Goal: Task Accomplishment & Management: Use online tool/utility

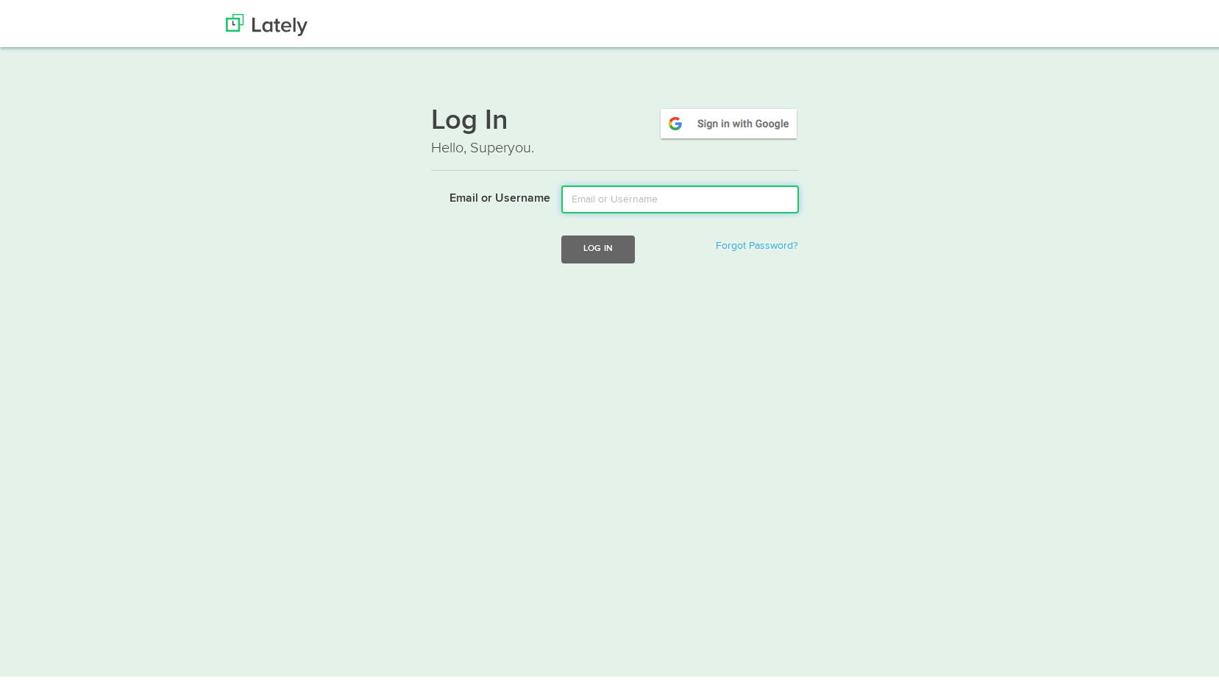
click at [634, 205] on input "Email or Username" at bounding box center [681, 197] width 238 height 28
type input "[PERSON_NAME][EMAIL_ADDRESS][DOMAIN_NAME]"
click at [608, 247] on button "Log In" at bounding box center [599, 246] width 74 height 27
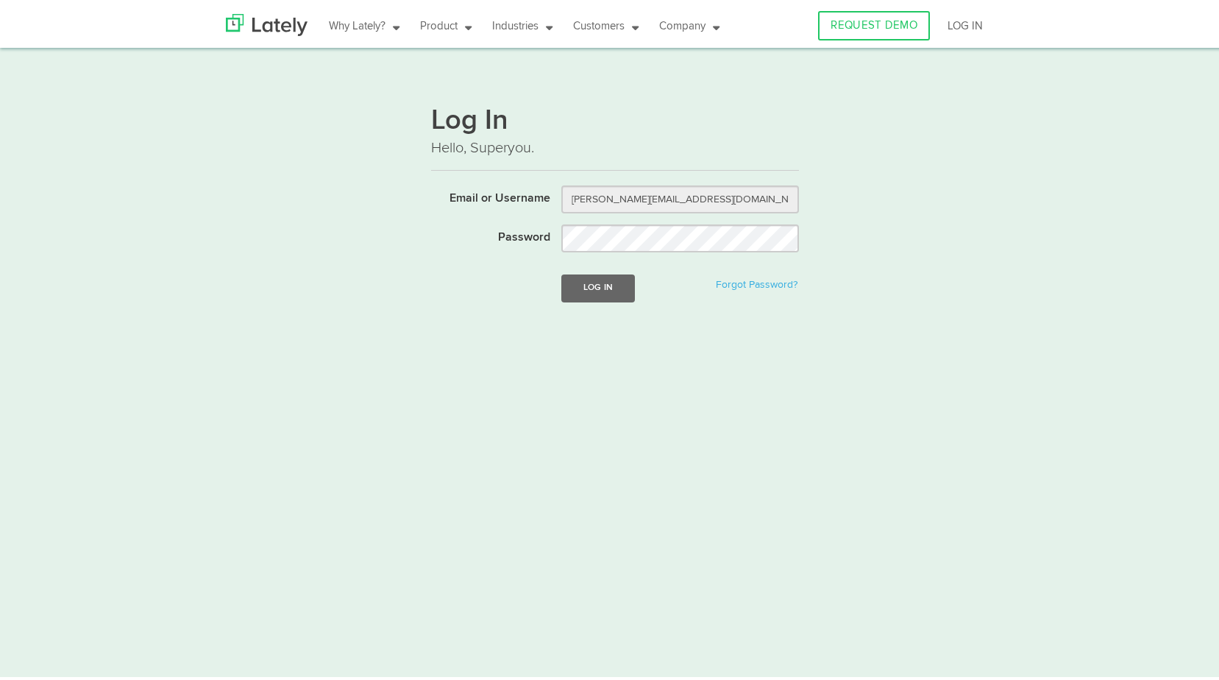
click at [610, 300] on form "Email or Username david@floridariskpartners.com Password Log In Forgot Password?" at bounding box center [615, 252] width 368 height 139
click at [611, 288] on button "Log In" at bounding box center [599, 285] width 74 height 27
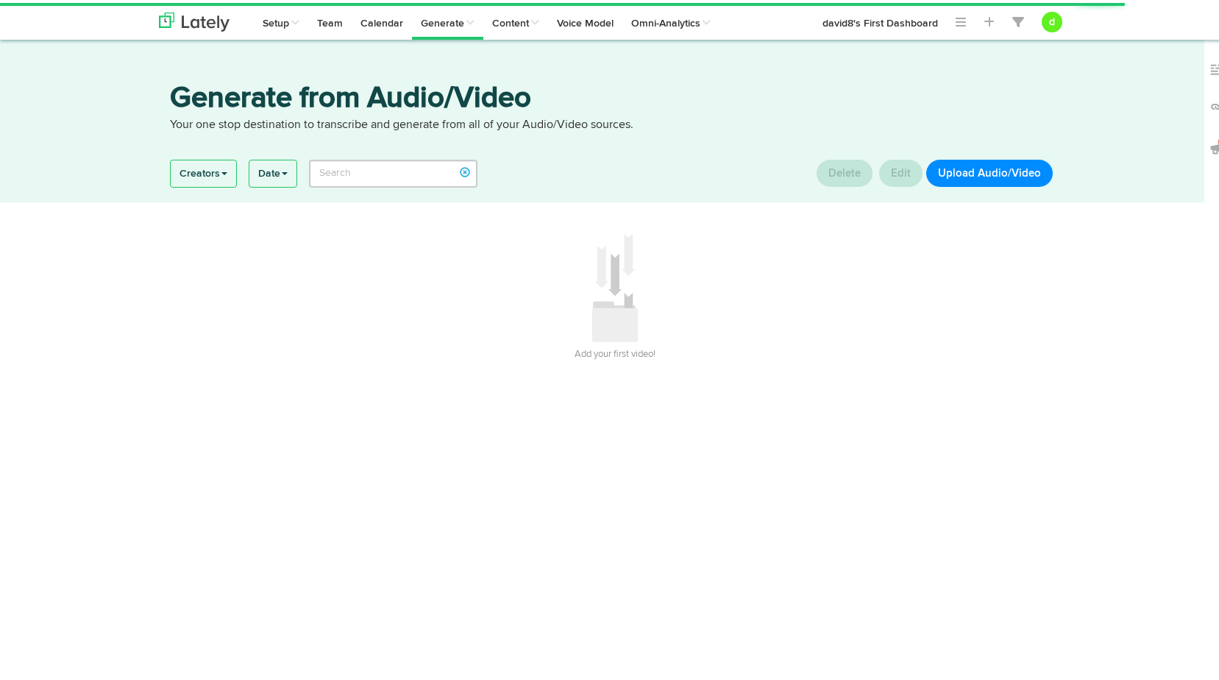
click at [960, 182] on button "Upload Audio/Video" at bounding box center [990, 170] width 127 height 27
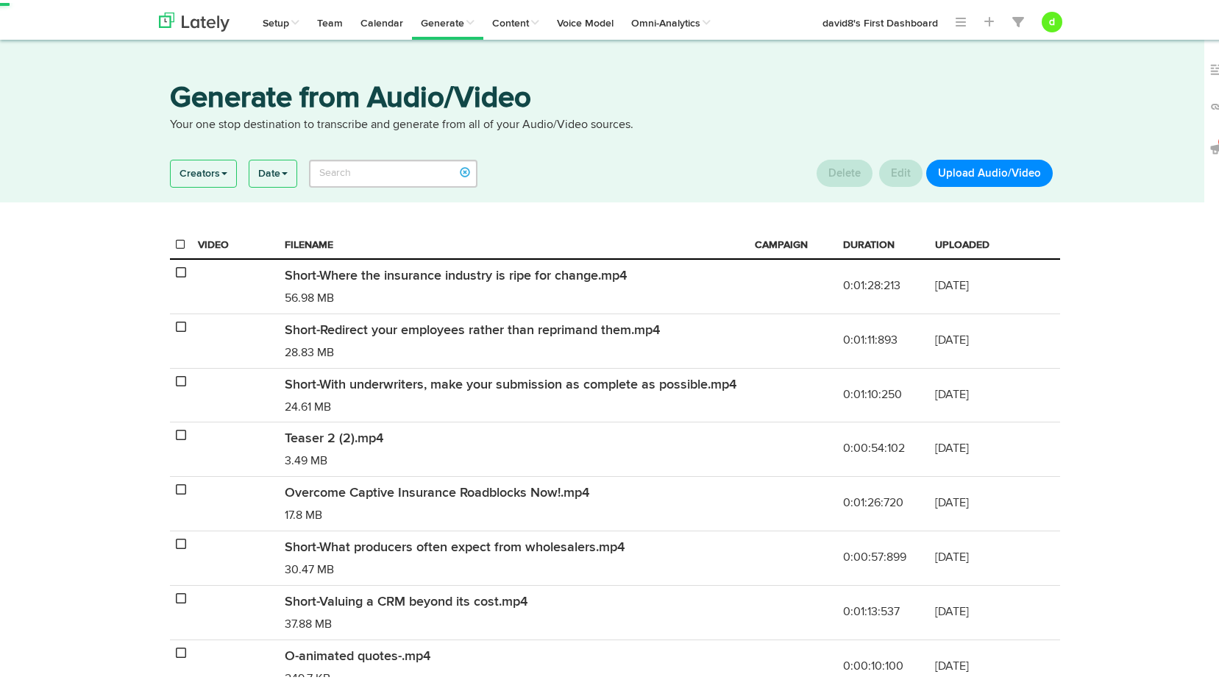
click at [960, 175] on button "Upload Audio/Video" at bounding box center [990, 170] width 127 height 27
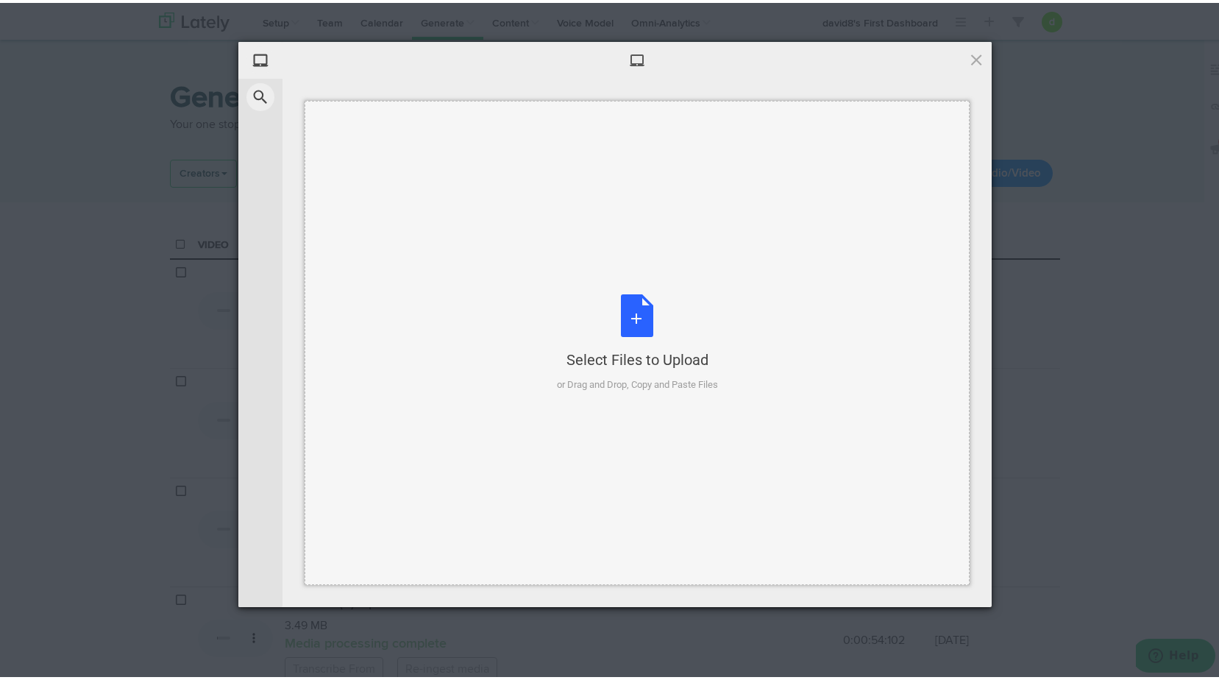
click at [645, 333] on div "Select Files to Upload or Drag and Drop, Copy and Paste Files" at bounding box center [637, 340] width 161 height 98
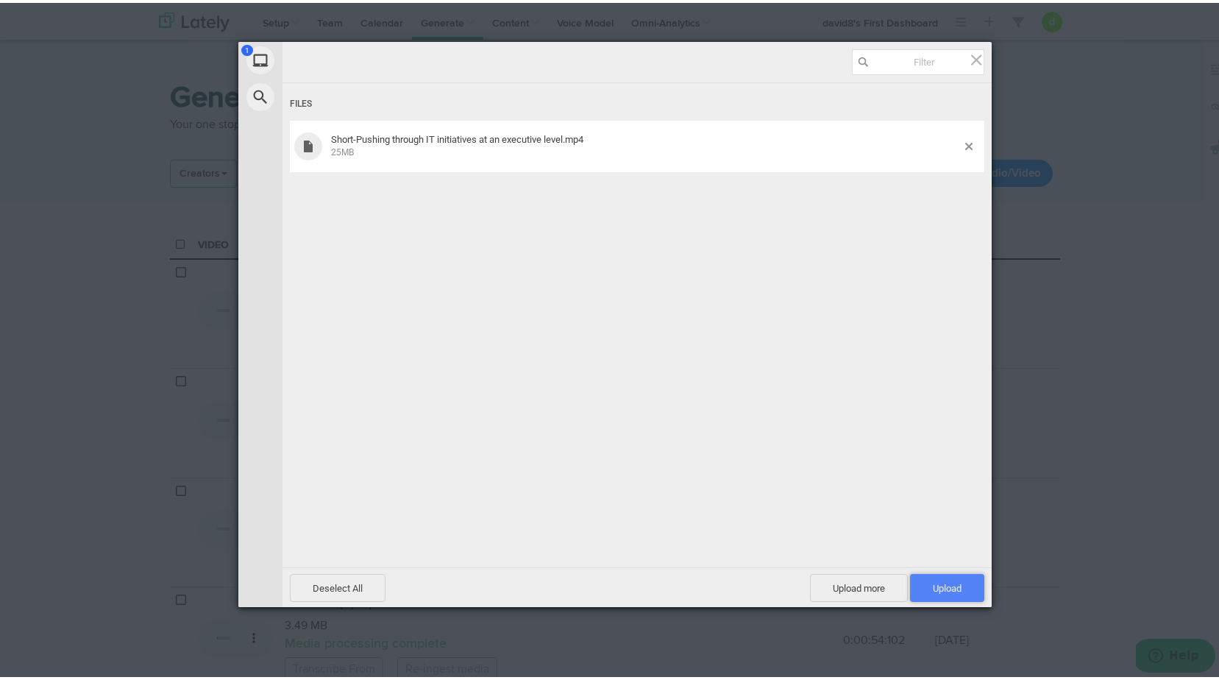
click at [933, 580] on span "Upload 1" at bounding box center [947, 585] width 29 height 11
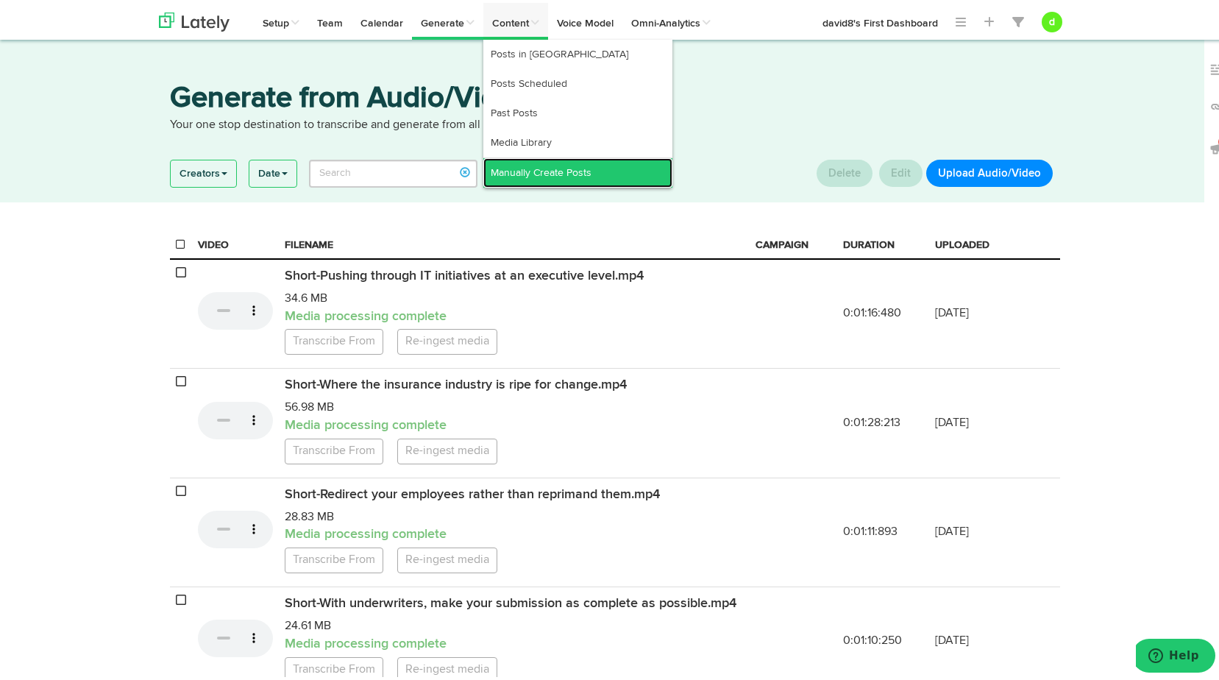
click at [542, 160] on link "Manually Create Posts" at bounding box center [578, 169] width 189 height 29
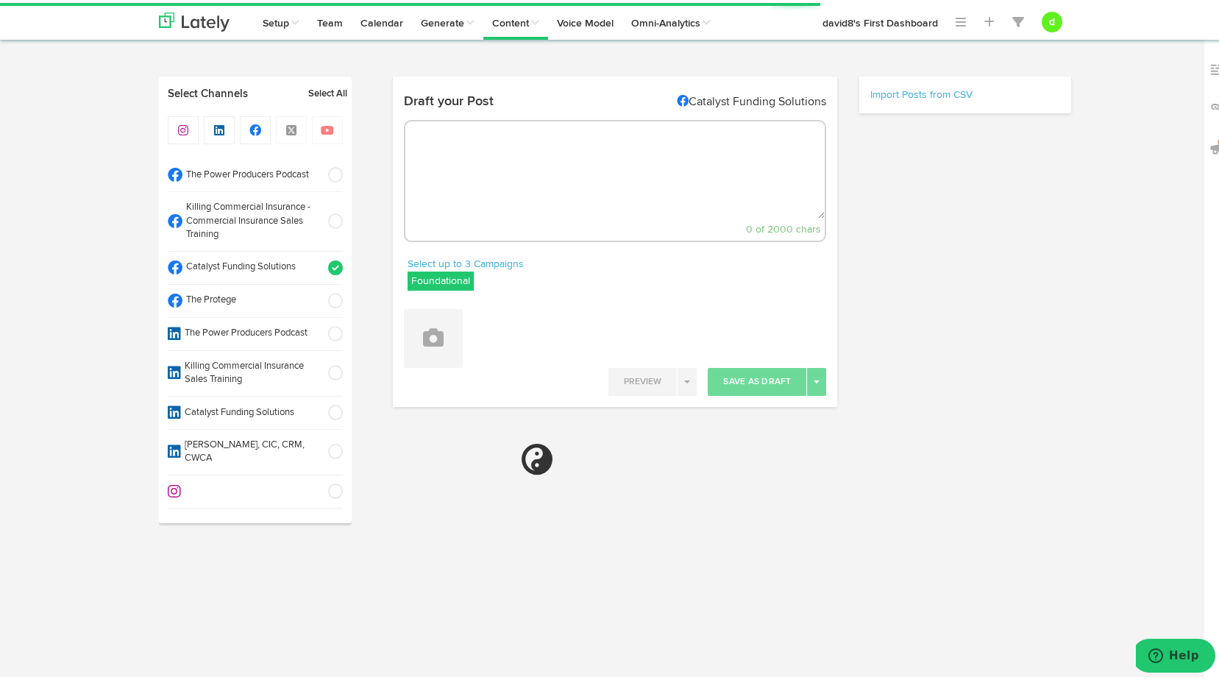
select select "8"
select select "21"
select select "PM"
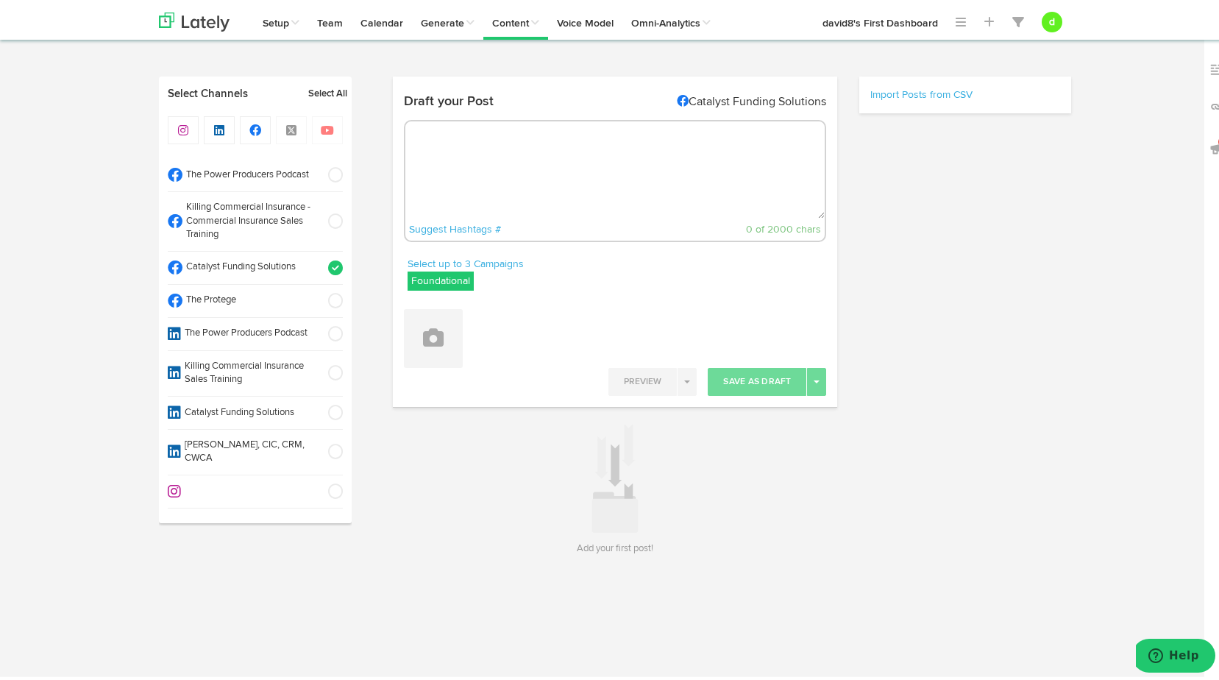
click at [420, 280] on label "Foundational" at bounding box center [441, 278] width 66 height 19
drag, startPoint x: 420, startPoint y: 280, endPoint x: 409, endPoint y: 349, distance: 70.1
click at [412, 349] on icon at bounding box center [416, 350] width 9 height 10
click at [412, 317] on icon at bounding box center [416, 321] width 9 height 10
click at [325, 216] on span at bounding box center [331, 218] width 24 height 15
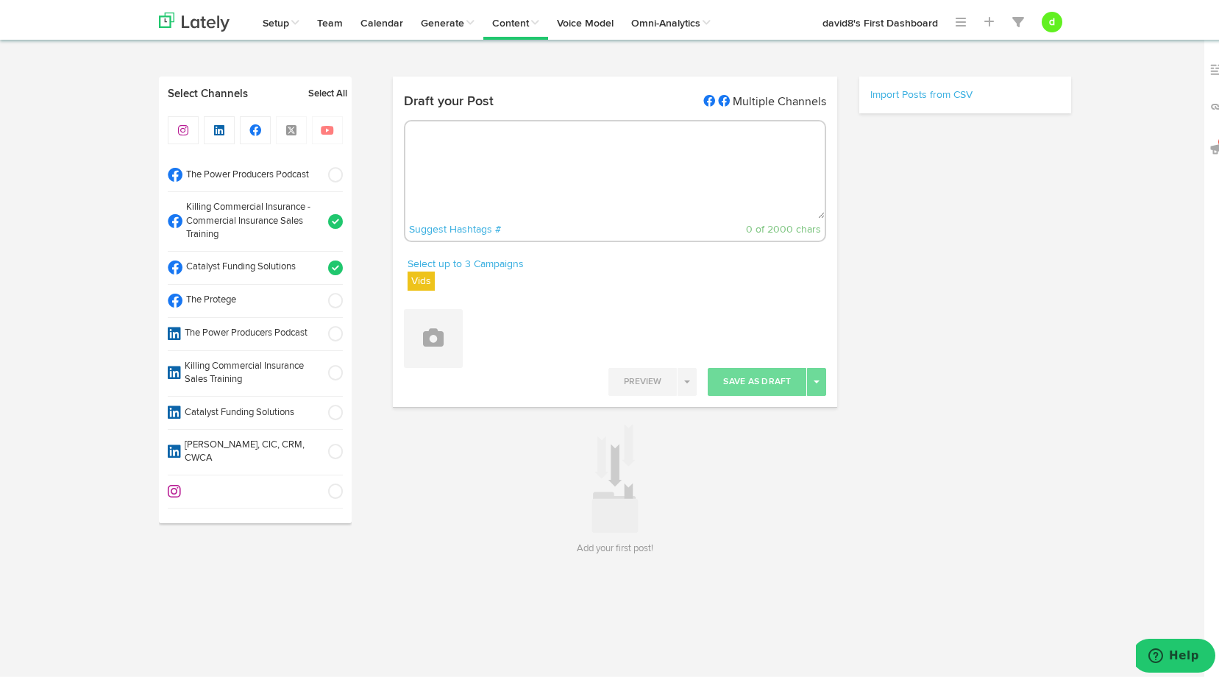
click at [332, 263] on span at bounding box center [331, 265] width 24 height 15
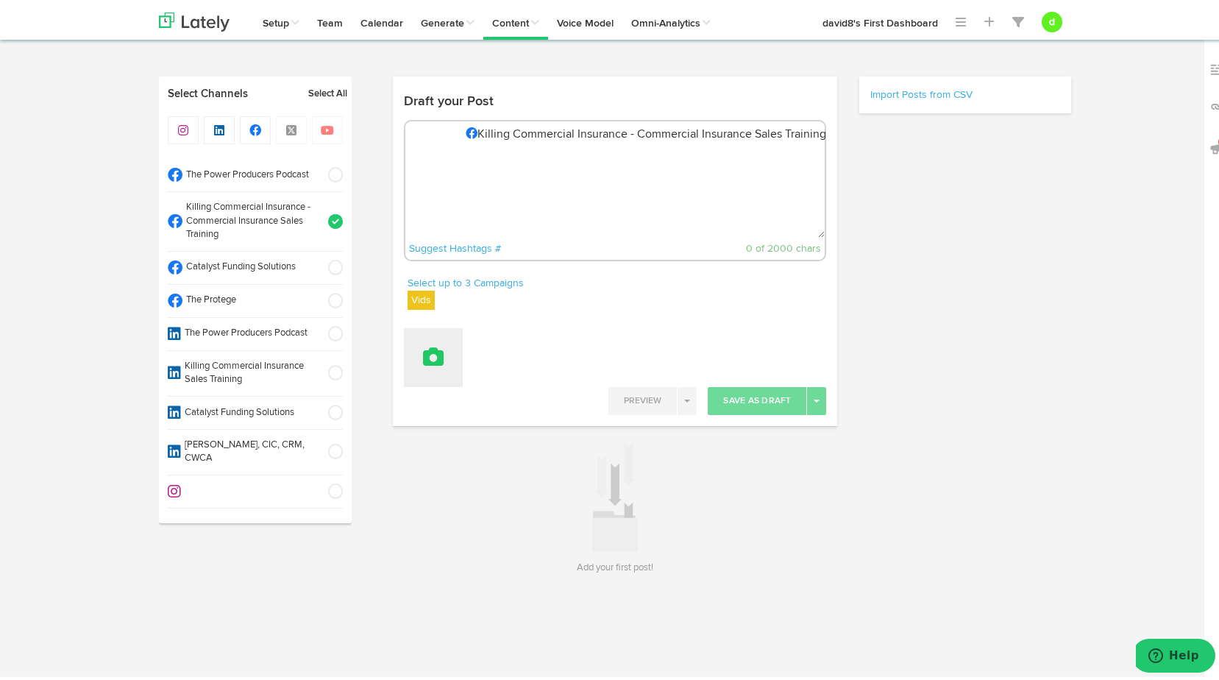
click at [422, 367] on button at bounding box center [433, 354] width 59 height 59
click at [434, 421] on link "Attach Videos from Lately" at bounding box center [474, 427] width 139 height 24
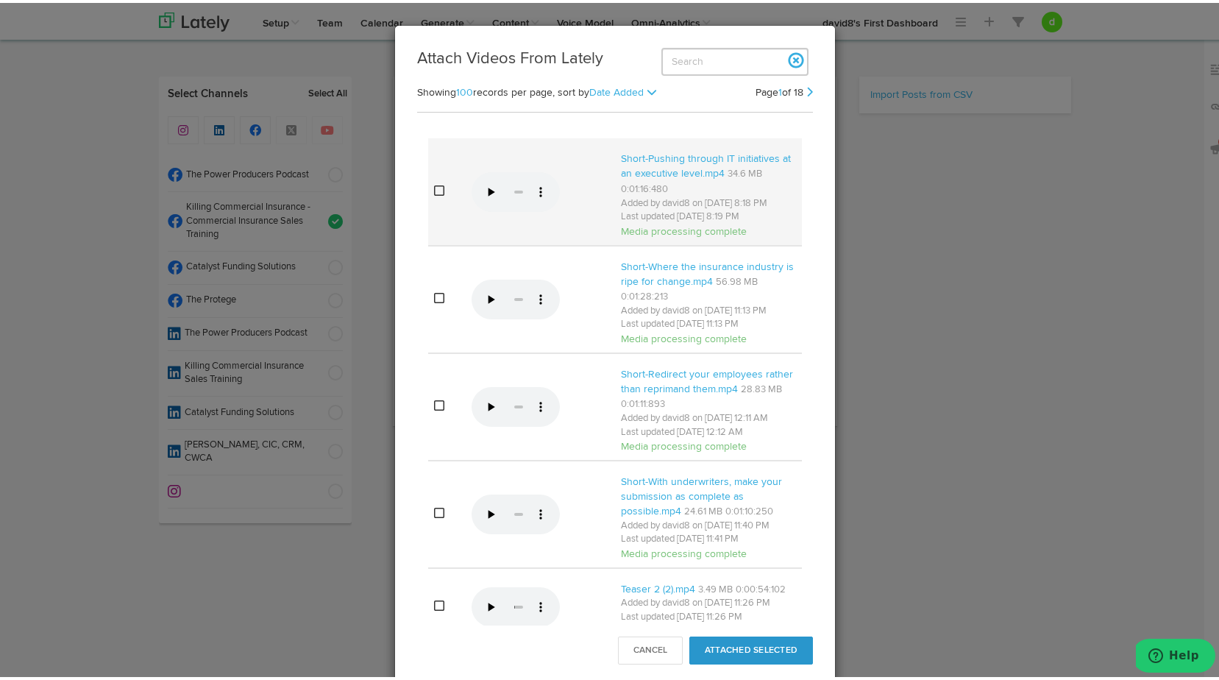
click at [432, 188] on td at bounding box center [447, 188] width 38 height 107
click at [434, 194] on icon at bounding box center [439, 188] width 10 height 12
click at [737, 647] on button "Attached Selected" at bounding box center [752, 648] width 124 height 28
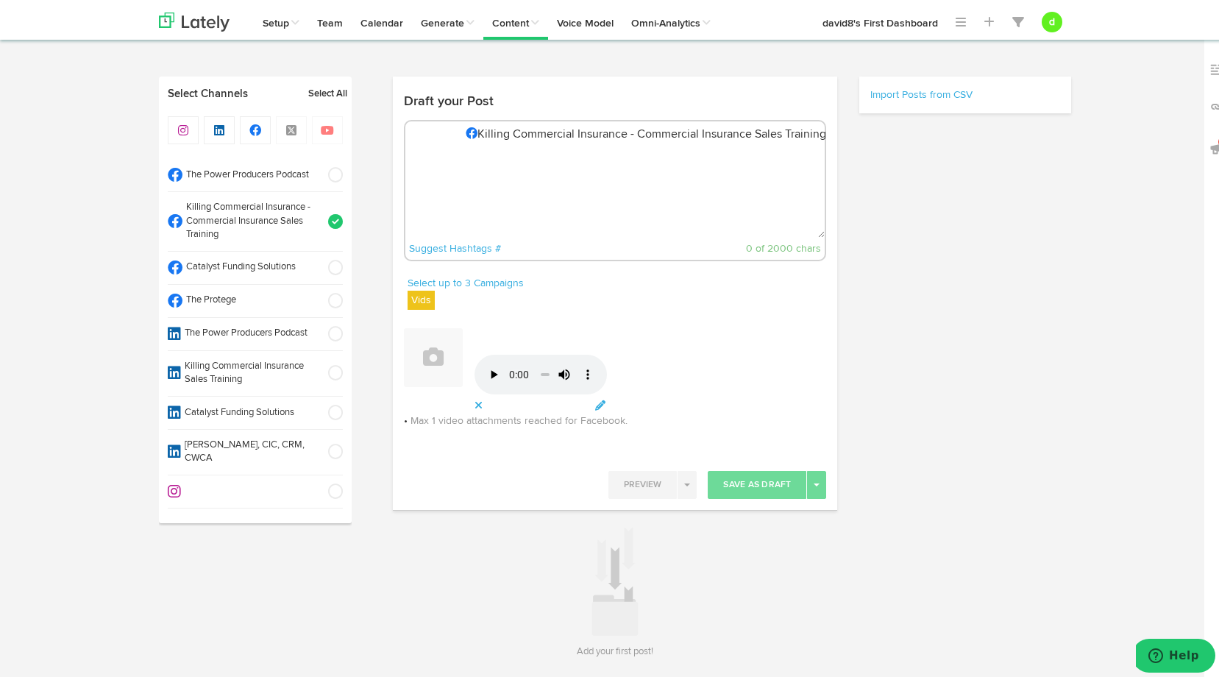
click at [577, 183] on textarea at bounding box center [616, 186] width 420 height 97
paste textarea ""Get on the same page fast—ask about IT challenges and show how you can help so…"
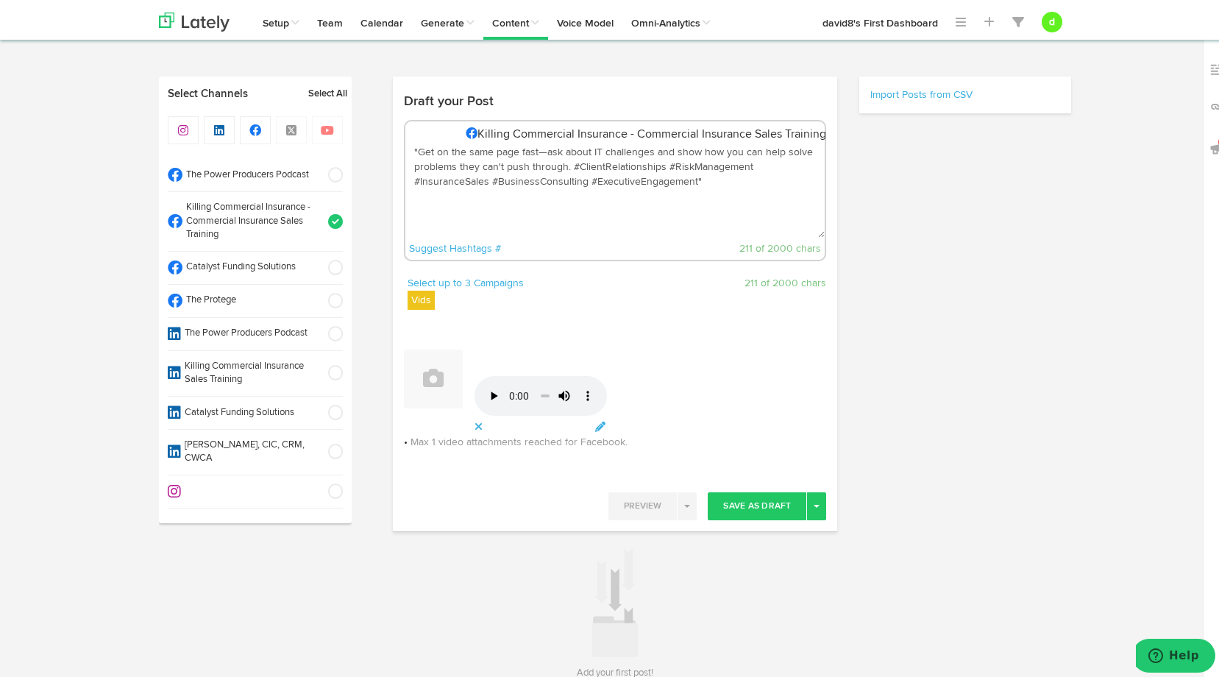
click at [411, 149] on textarea ""Get on the same page fast—ask about IT challenges and show how you can help so…" at bounding box center [616, 186] width 420 height 97
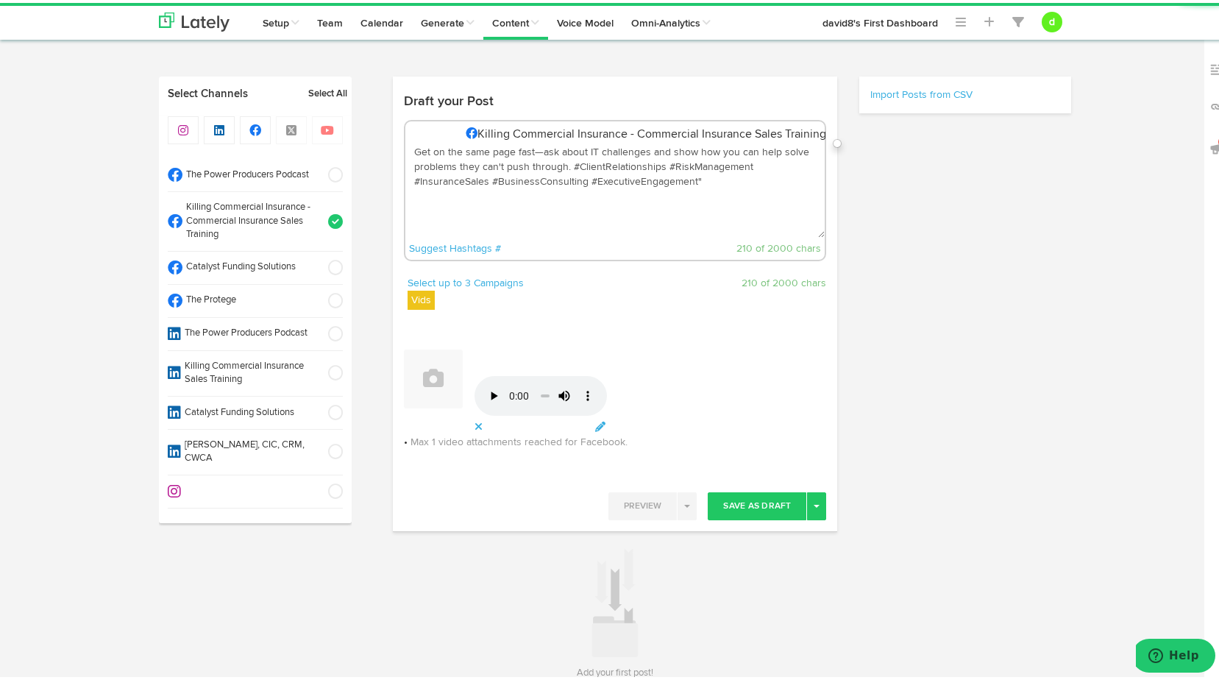
click at [701, 177] on textarea "Get on the same page fast—ask about IT challenges and show how you can help sol…" at bounding box center [616, 186] width 420 height 97
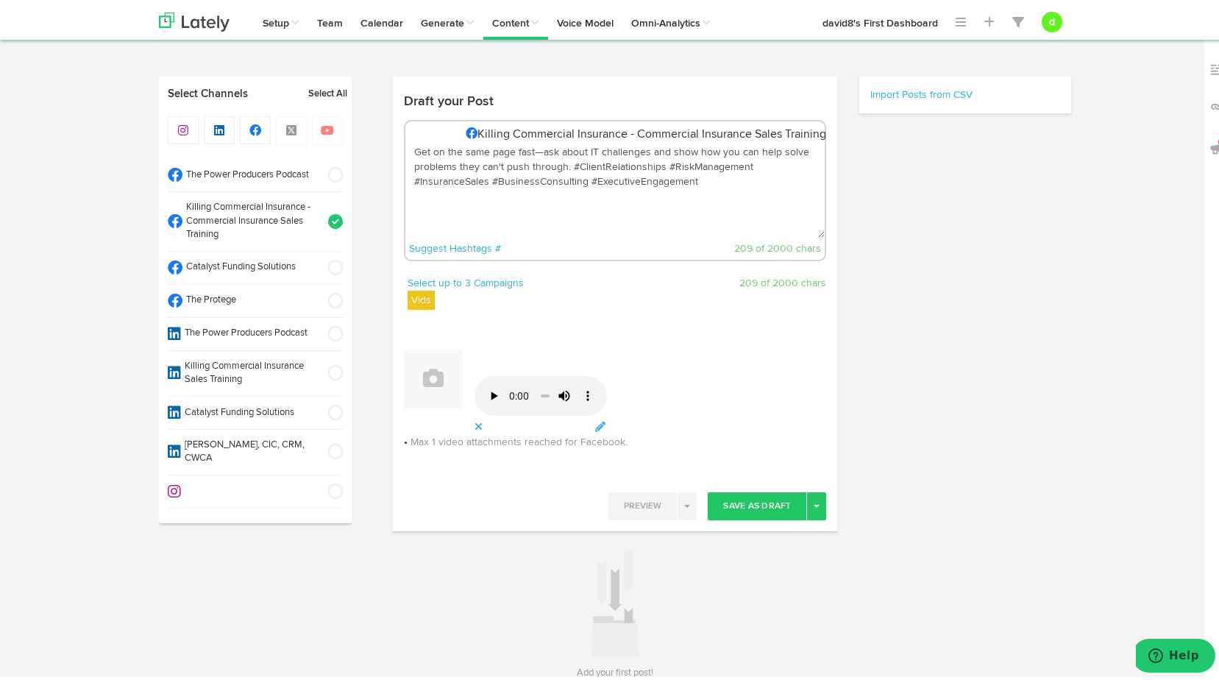
click at [563, 165] on textarea "Get on the same page fast—ask about IT challenges and show how you can help sol…" at bounding box center [616, 186] width 420 height 97
drag, startPoint x: 441, startPoint y: 174, endPoint x: 443, endPoint y: 181, distance: 7.7
click at [441, 174] on textarea "Get on the same page fast—ask about IT challenges and show how you can help sol…" at bounding box center [616, 186] width 420 height 97
paste textarea "To learn more : [URL][DOMAIN_NAME]"
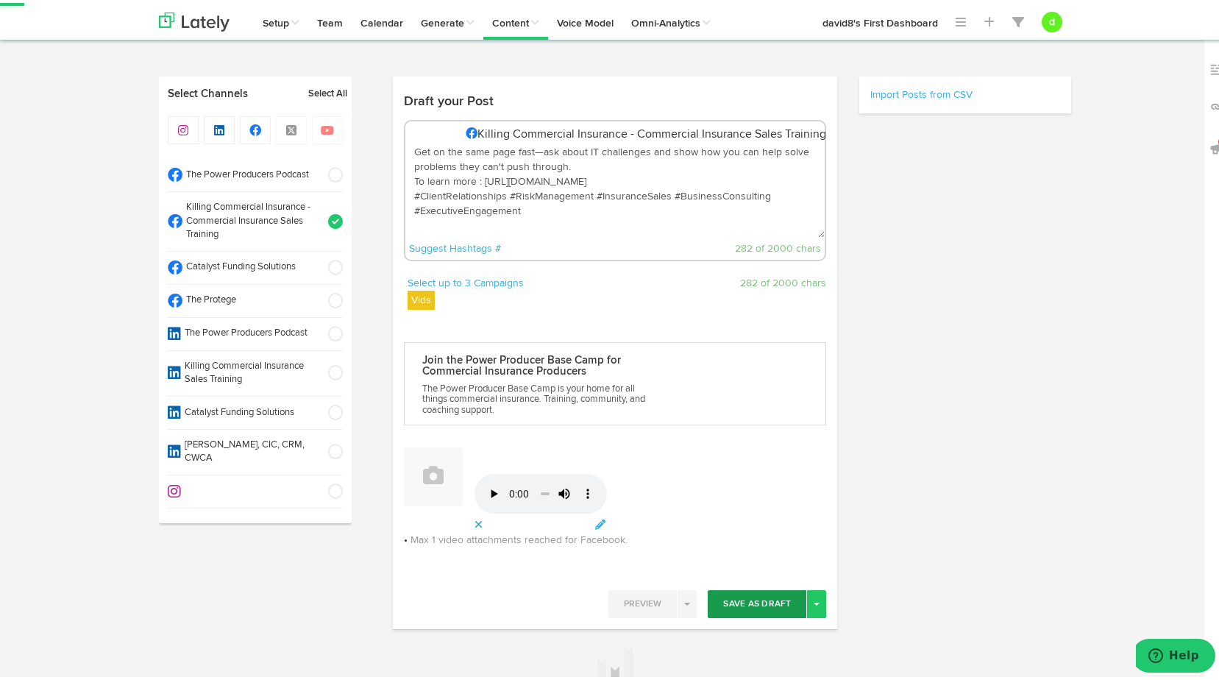
type textarea "Get on the same page fast—ask about IT challenges and show how you can help sol…"
click at [774, 598] on button "Save As Draft" at bounding box center [757, 601] width 99 height 28
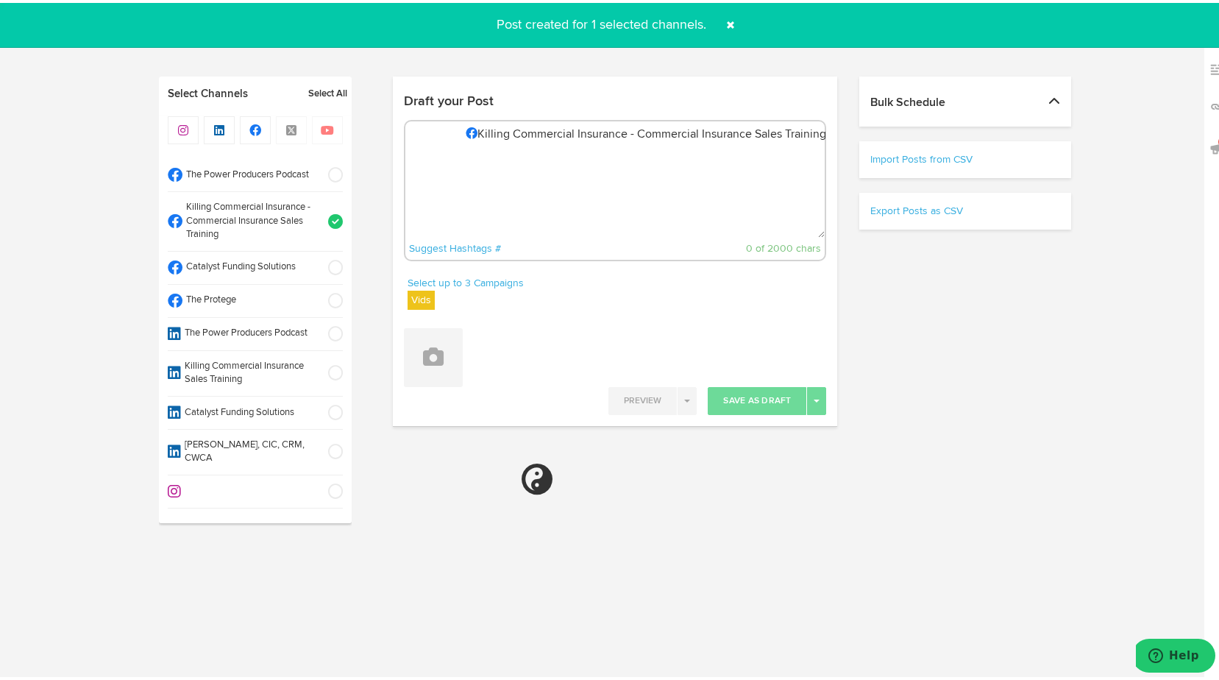
select select "11"
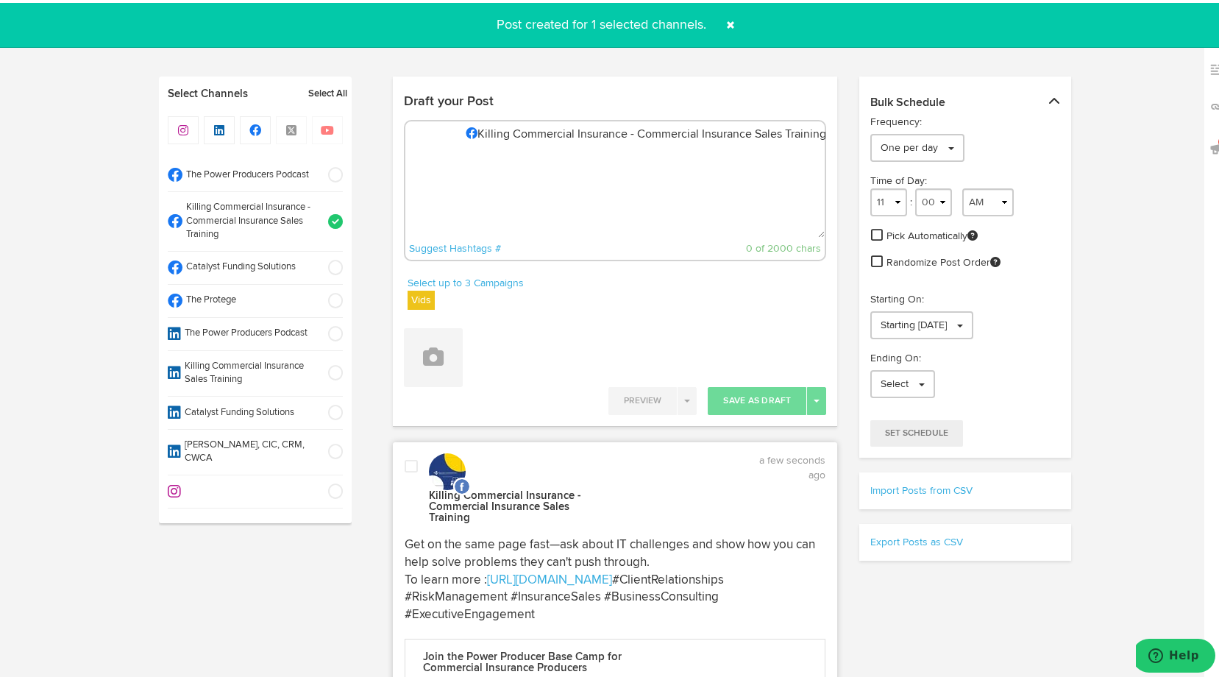
click at [408, 461] on span at bounding box center [411, 463] width 13 height 15
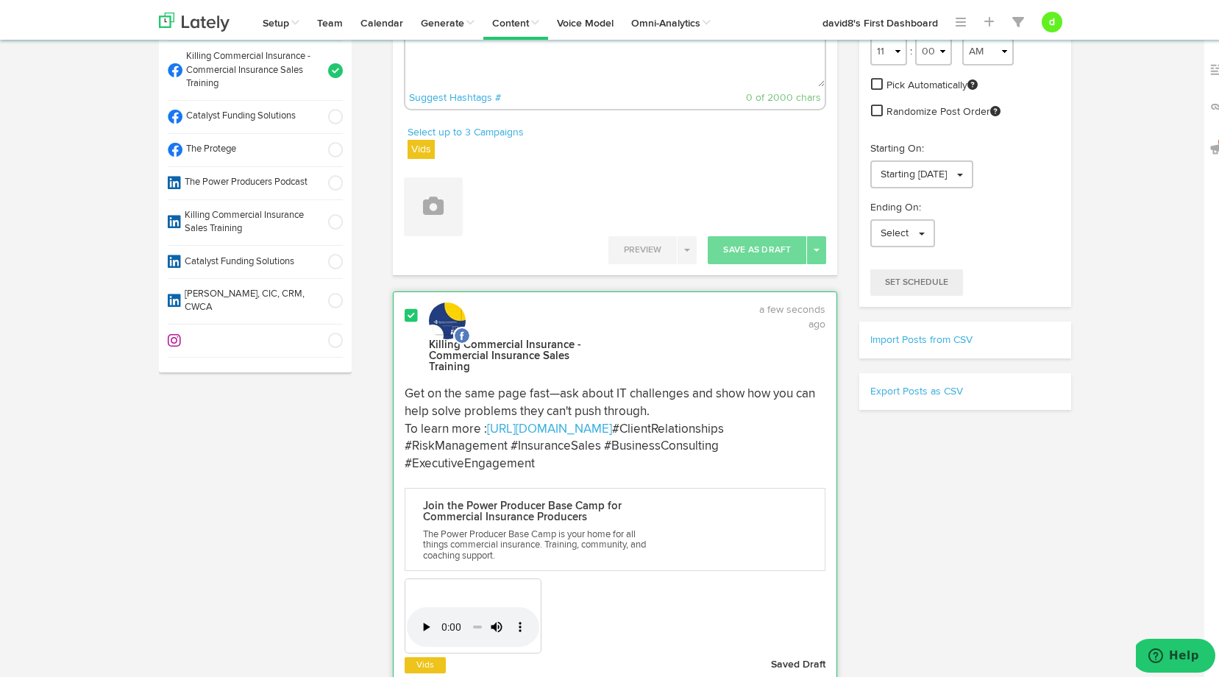
scroll to position [221, 0]
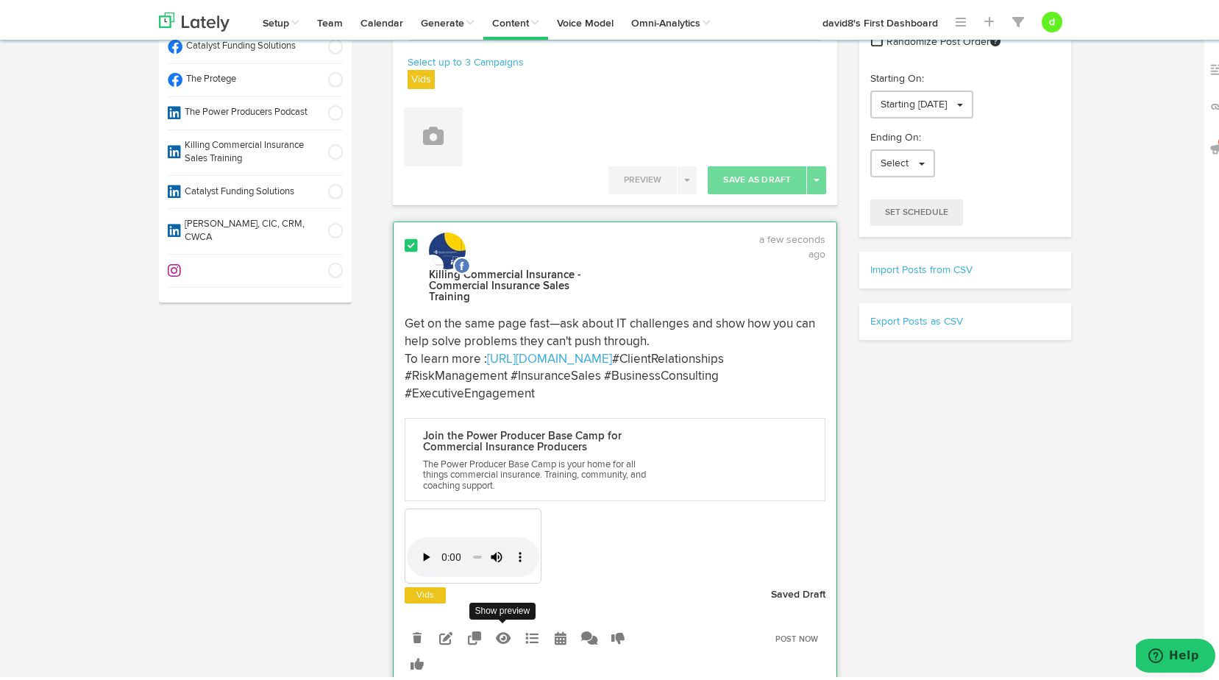
click at [496, 633] on icon at bounding box center [503, 635] width 15 height 13
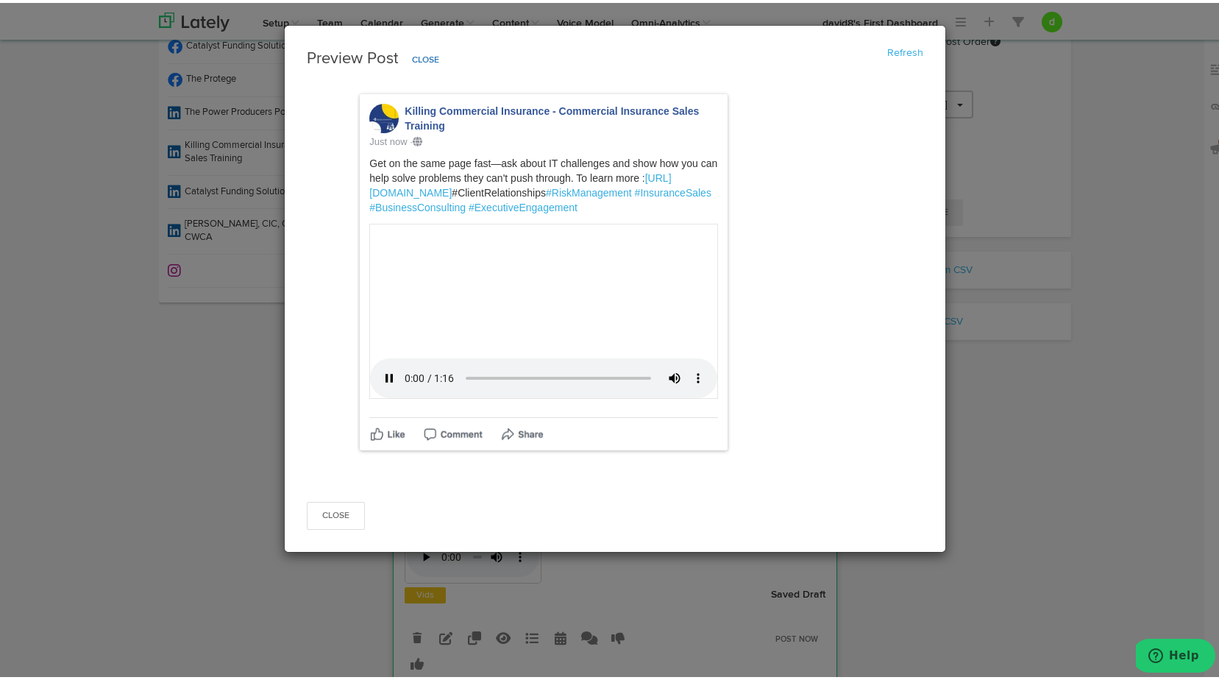
scroll to position [353, 0]
click at [339, 527] on button "Close" at bounding box center [336, 513] width 58 height 28
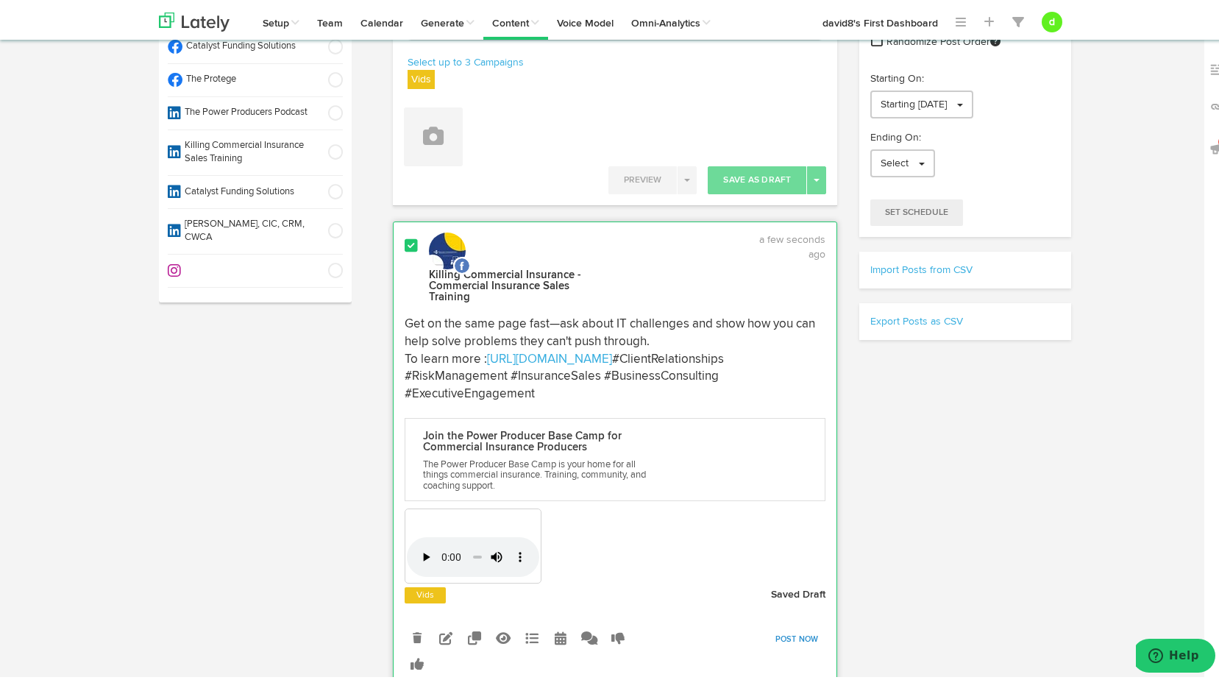
click at [794, 631] on link "Post Now" at bounding box center [797, 636] width 58 height 21
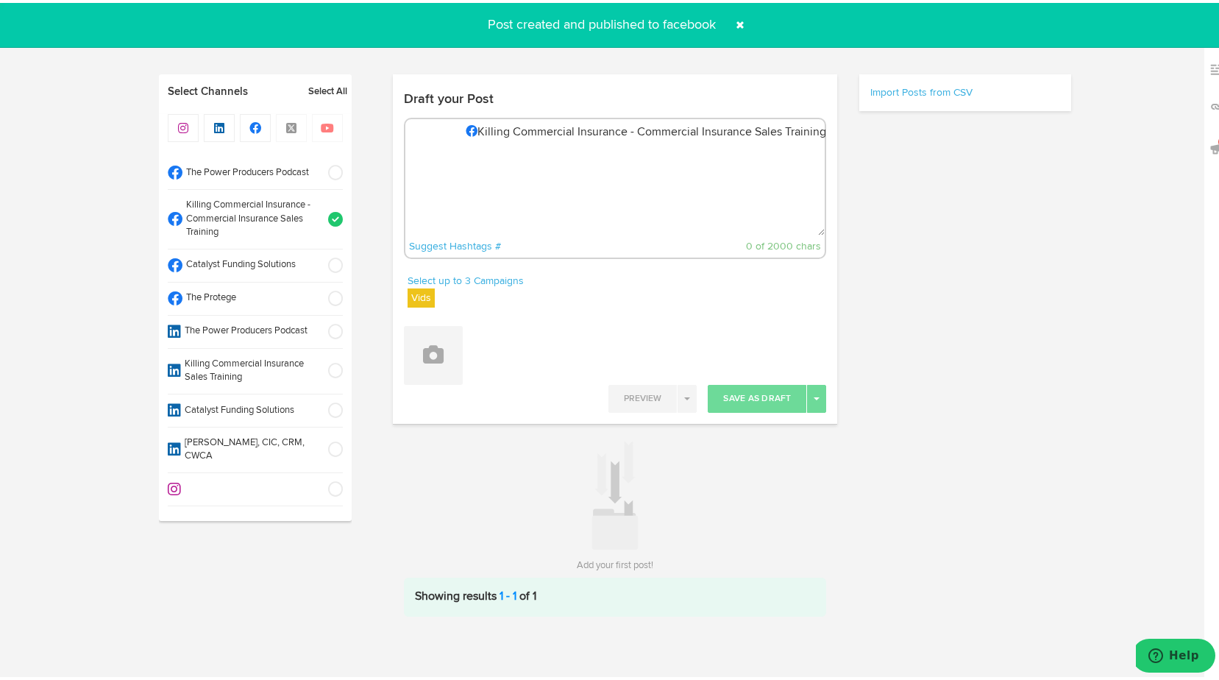
scroll to position [1, 0]
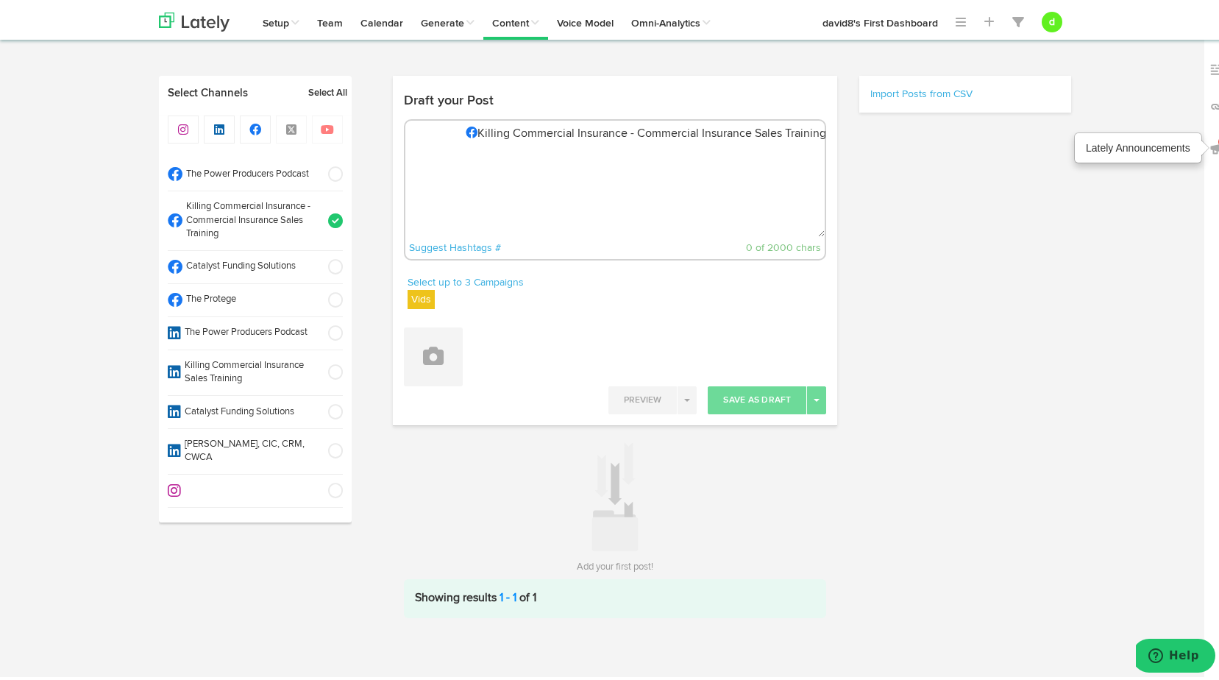
click at [1210, 149] on img at bounding box center [1217, 145] width 15 height 15
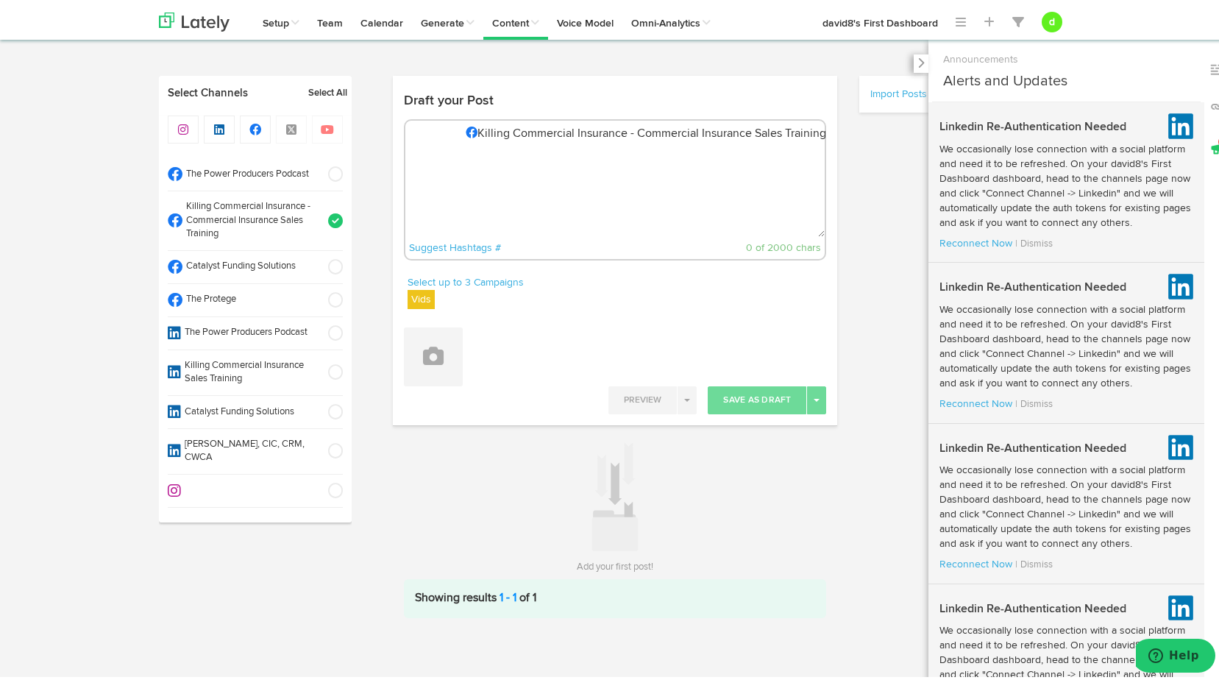
click at [907, 230] on div "Draft your Post Killing Commercial Insurance - Commercial Insurance Sales Train…" at bounding box center [732, 344] width 701 height 542
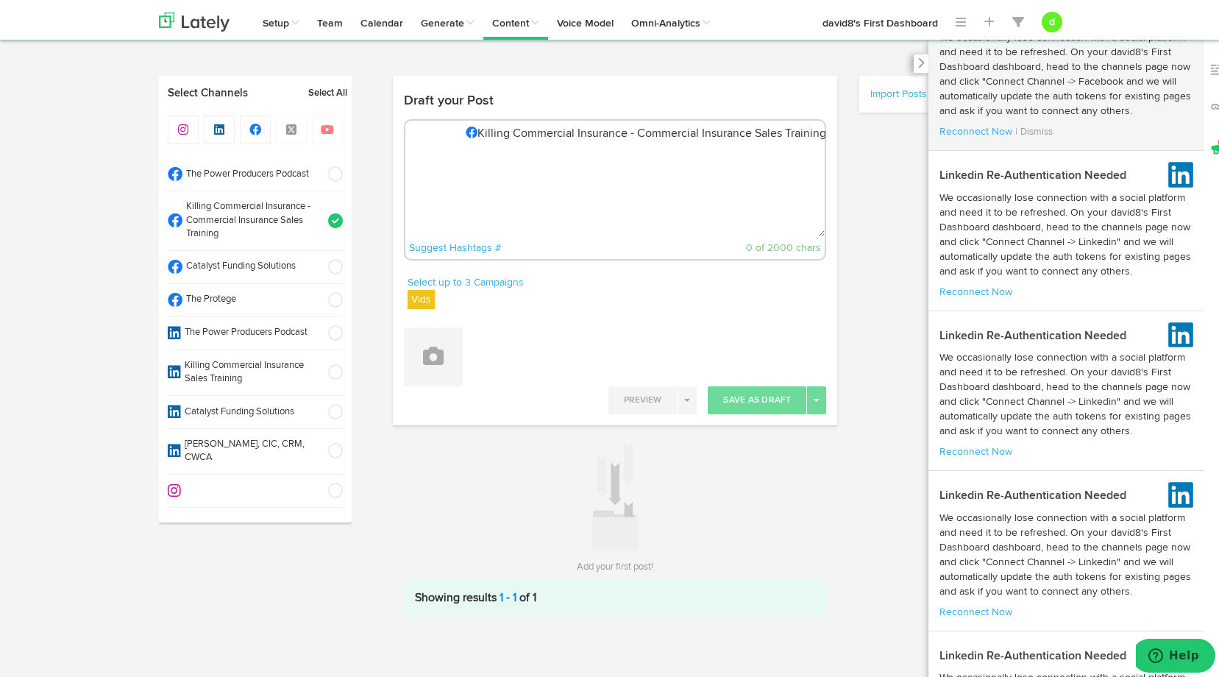
scroll to position [2061, 0]
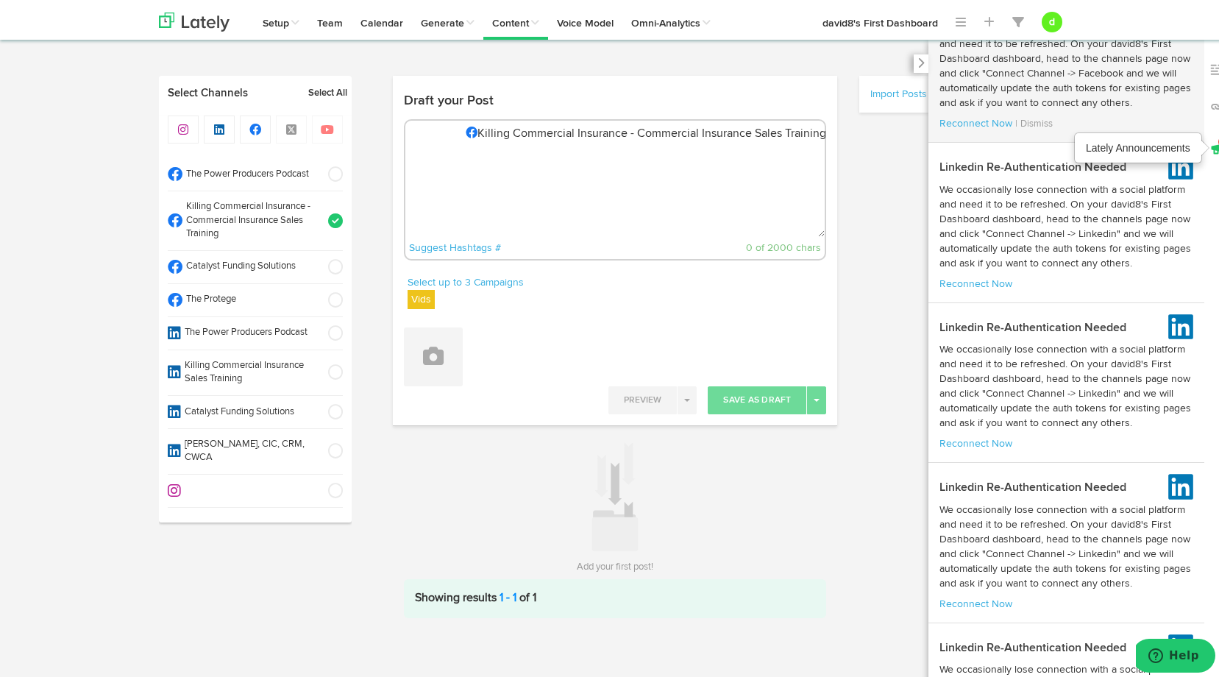
click at [1210, 149] on img at bounding box center [1217, 145] width 15 height 15
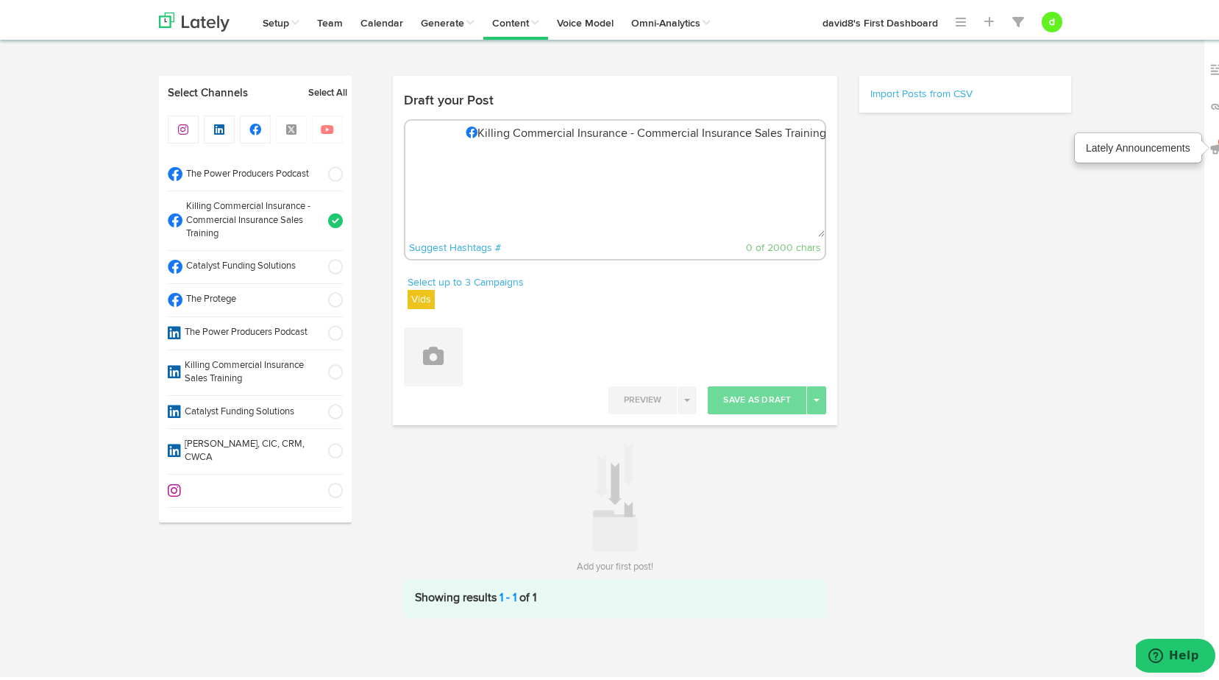
click at [1210, 151] on img at bounding box center [1217, 145] width 15 height 15
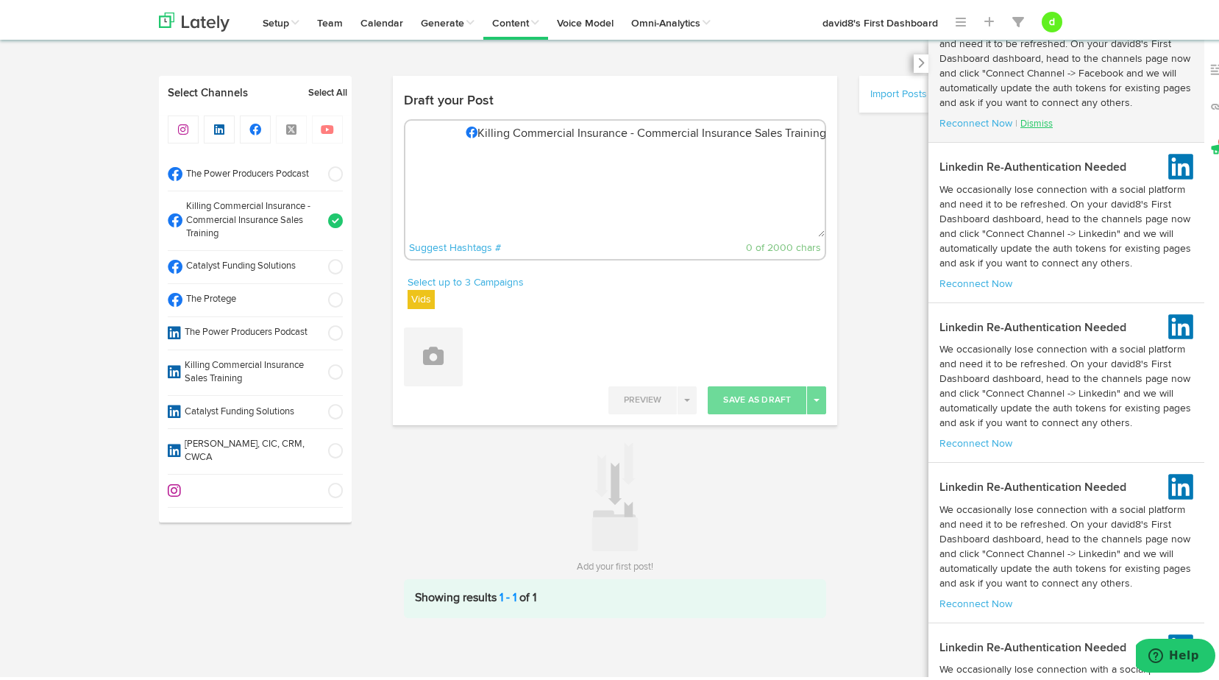
click at [1032, 126] on link "Dismiss" at bounding box center [1037, 121] width 32 height 10
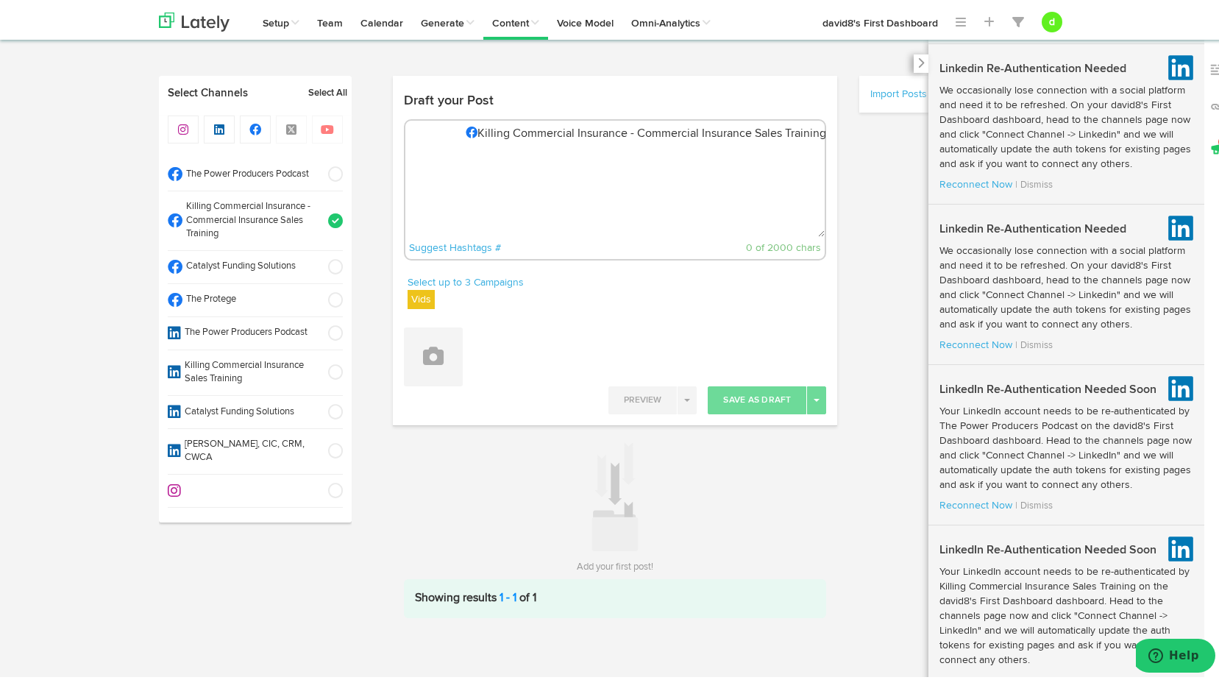
scroll to position [368, 0]
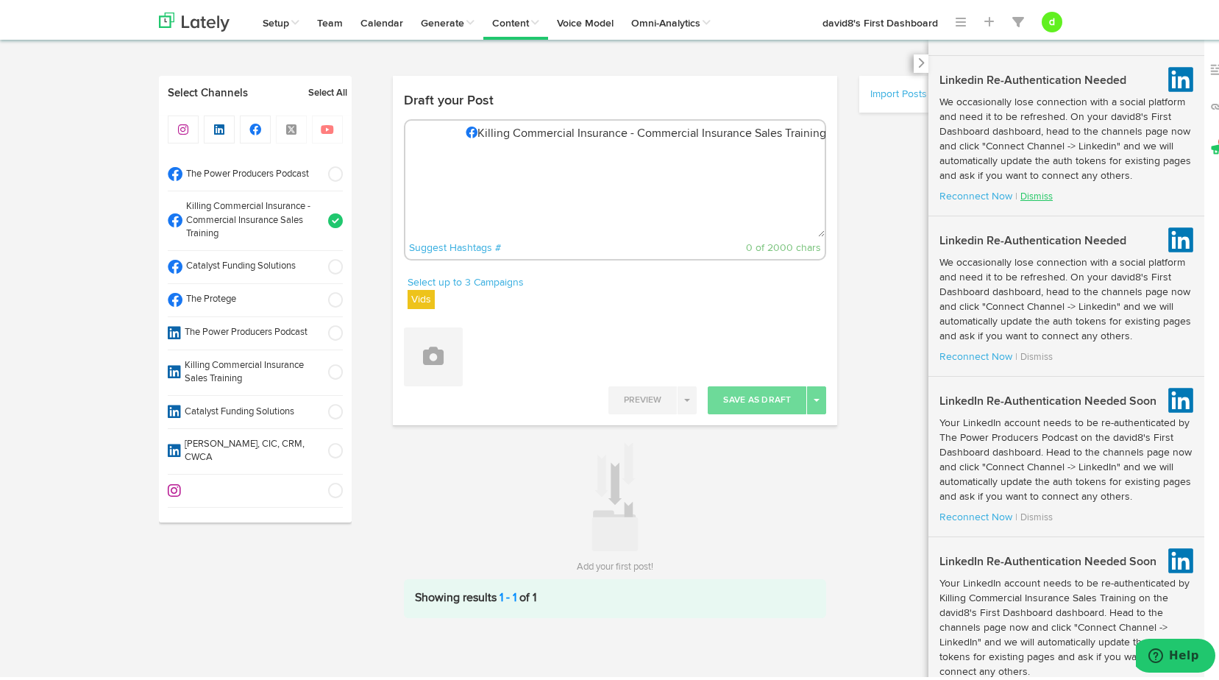
click at [1026, 199] on link "Dismiss" at bounding box center [1037, 194] width 32 height 10
click at [1021, 359] on link "Dismiss" at bounding box center [1037, 355] width 32 height 10
click at [1022, 520] on link "Dismiss" at bounding box center [1037, 515] width 32 height 10
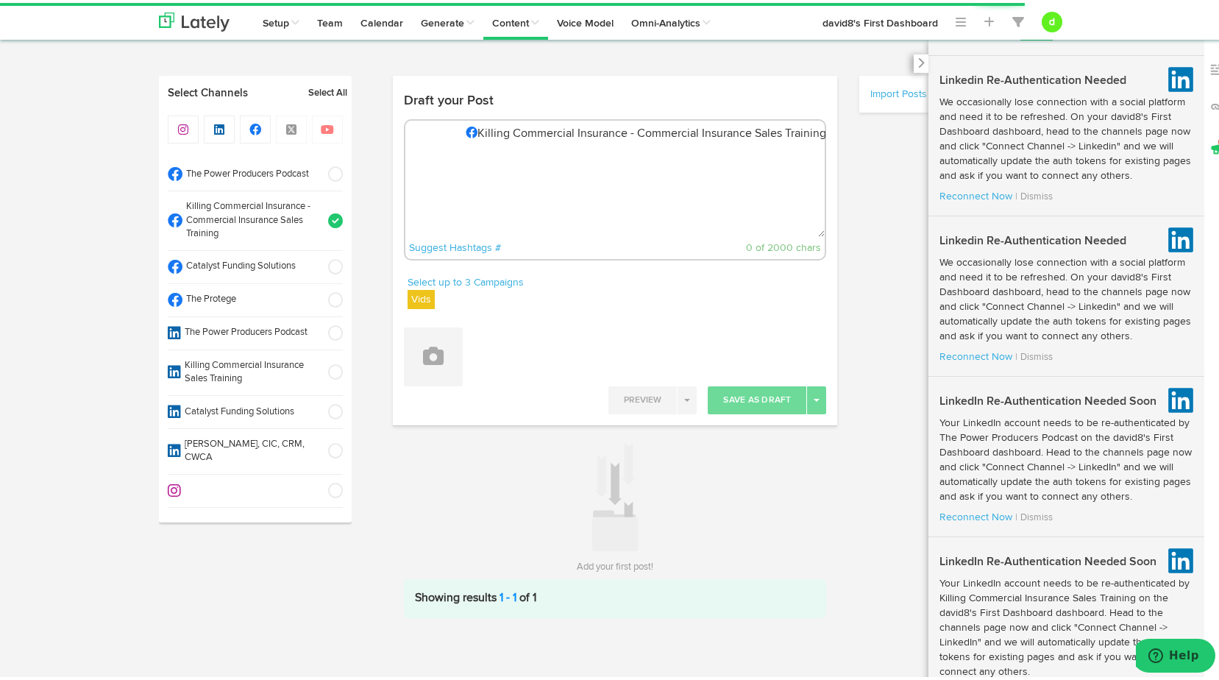
click at [1021, 38] on link "Dismiss" at bounding box center [1037, 34] width 32 height 10
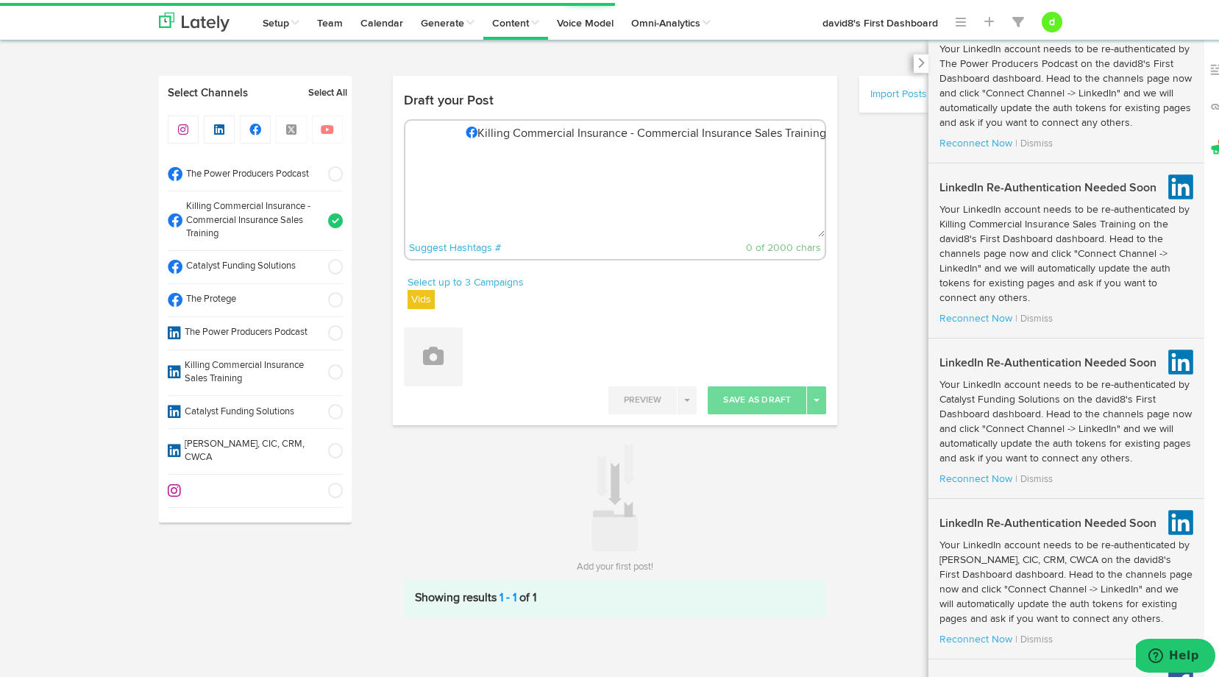
scroll to position [810, 0]
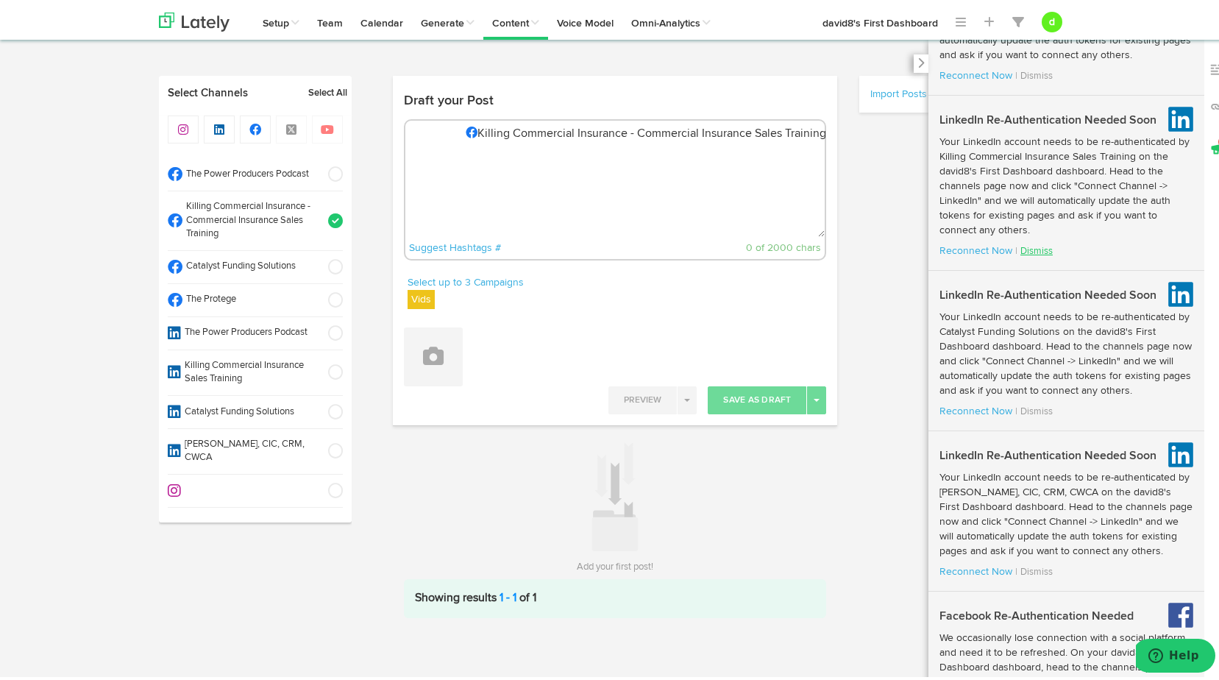
click at [1030, 253] on link "Dismiss" at bounding box center [1037, 249] width 32 height 10
drag, startPoint x: 1022, startPoint y: 453, endPoint x: 1019, endPoint y: 444, distance: 10.3
click at [1019, 417] on div "LinkedIn Re-Authentication Needed Soon Your LinkedIn account needs to be re-aut…" at bounding box center [1067, 348] width 276 height 138
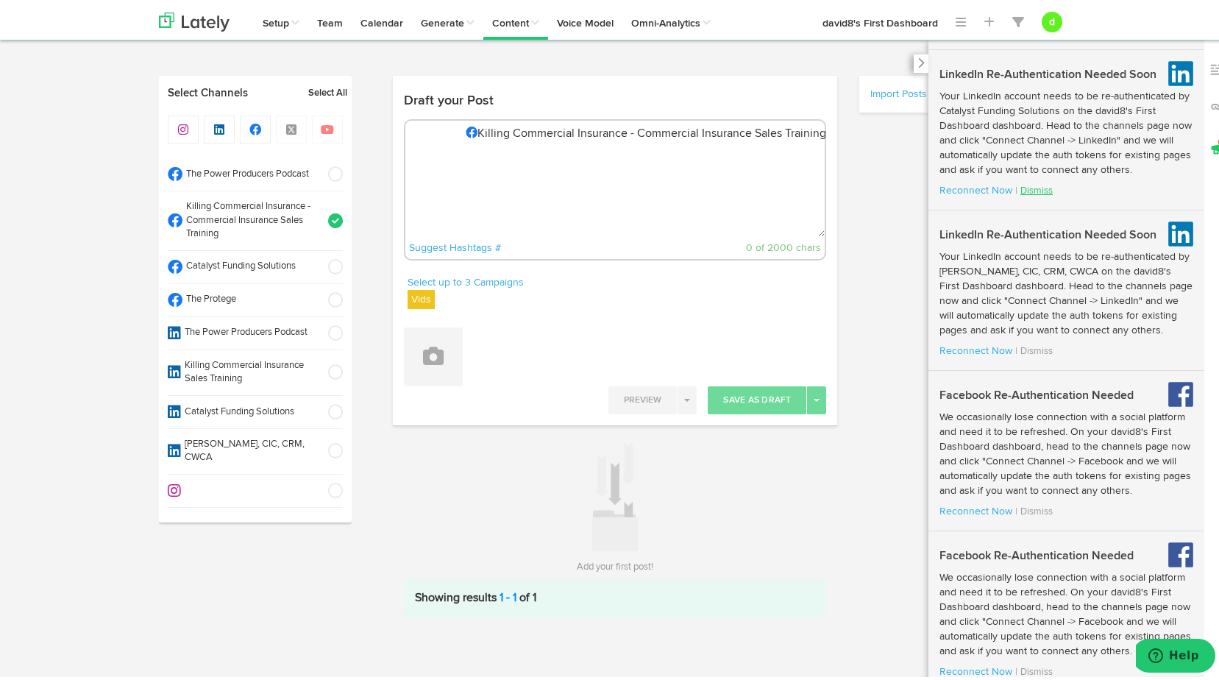
click at [1021, 193] on link "Dismiss" at bounding box center [1037, 188] width 32 height 10
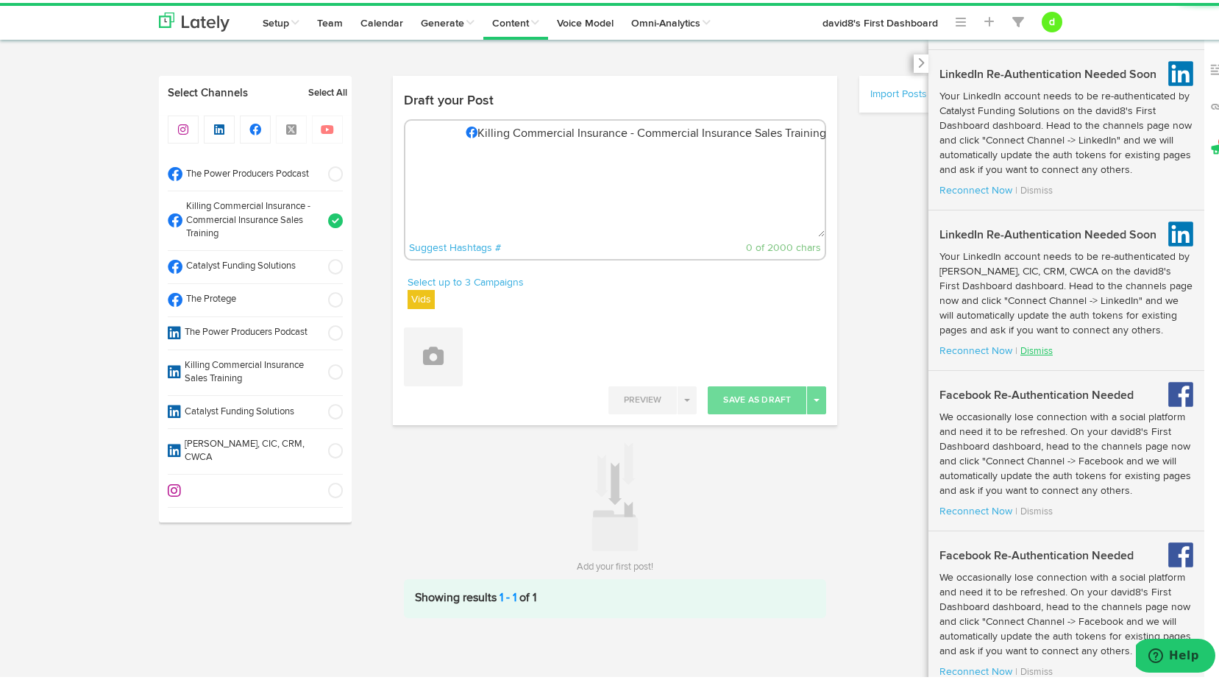
click at [1021, 353] on link "Dismiss" at bounding box center [1037, 349] width 32 height 10
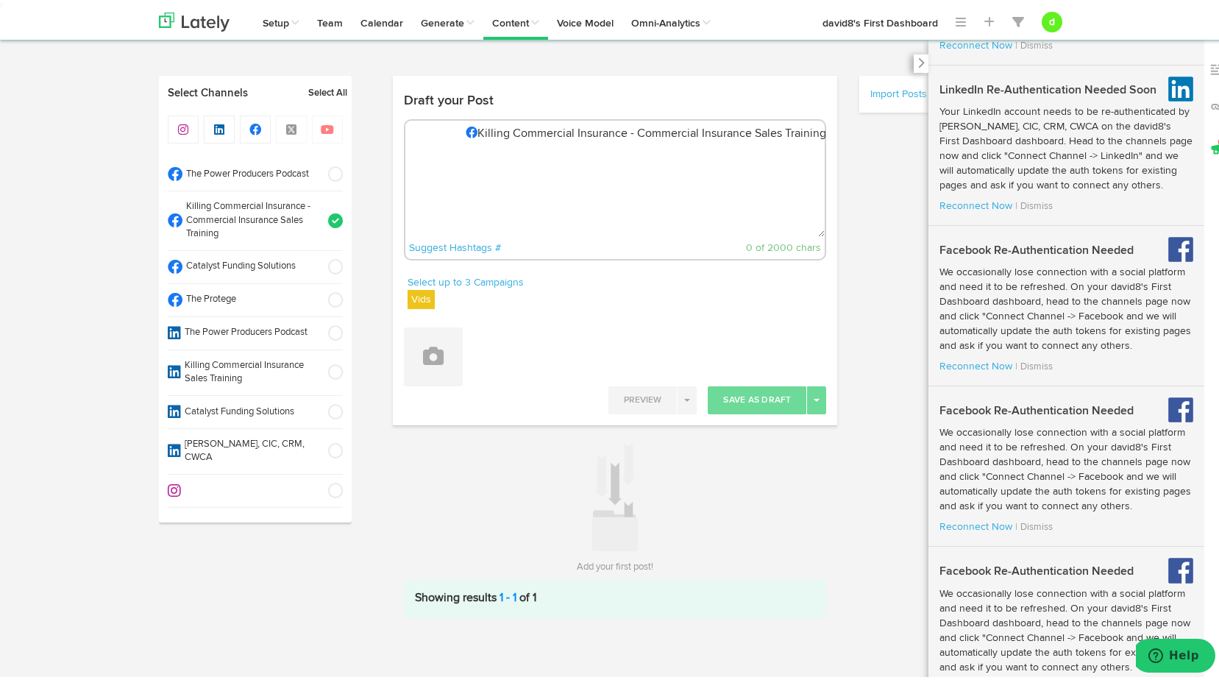
scroll to position [1325, 0]
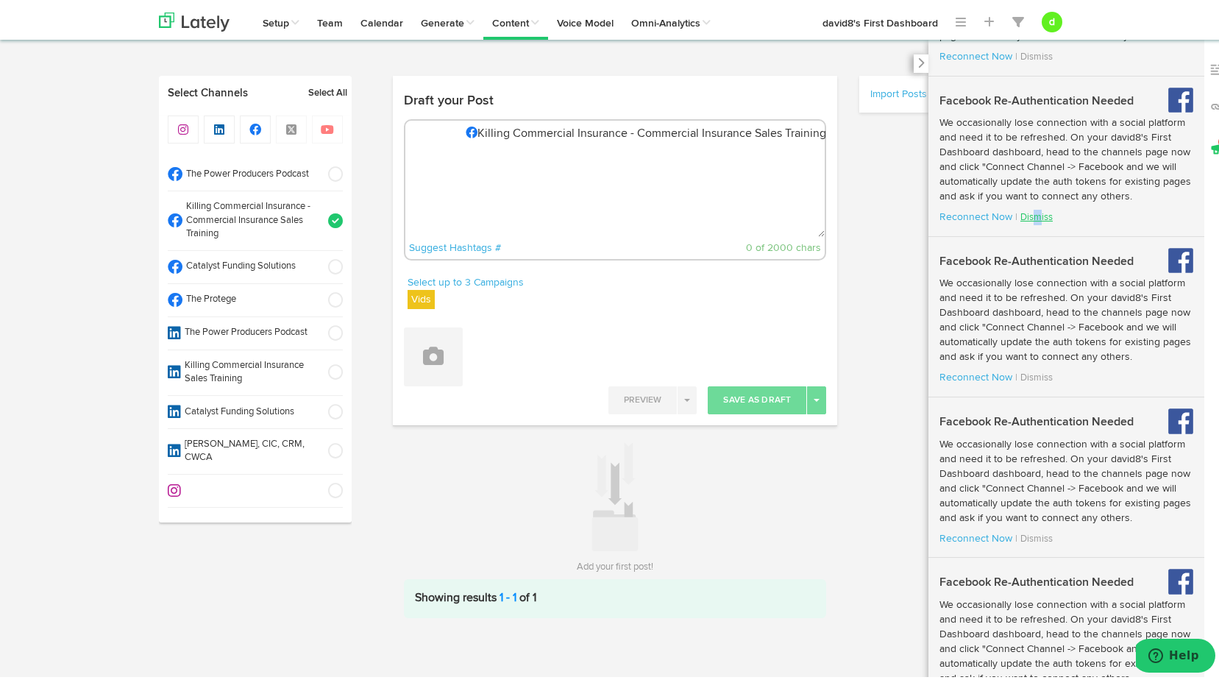
click at [1021, 219] on link "Dismiss" at bounding box center [1037, 215] width 32 height 10
drag, startPoint x: 1035, startPoint y: 467, endPoint x: 1035, endPoint y: 457, distance: 9.6
click at [1035, 380] on link "Dismiss" at bounding box center [1037, 375] width 32 height 10
click at [333, 300] on span at bounding box center [331, 297] width 24 height 15
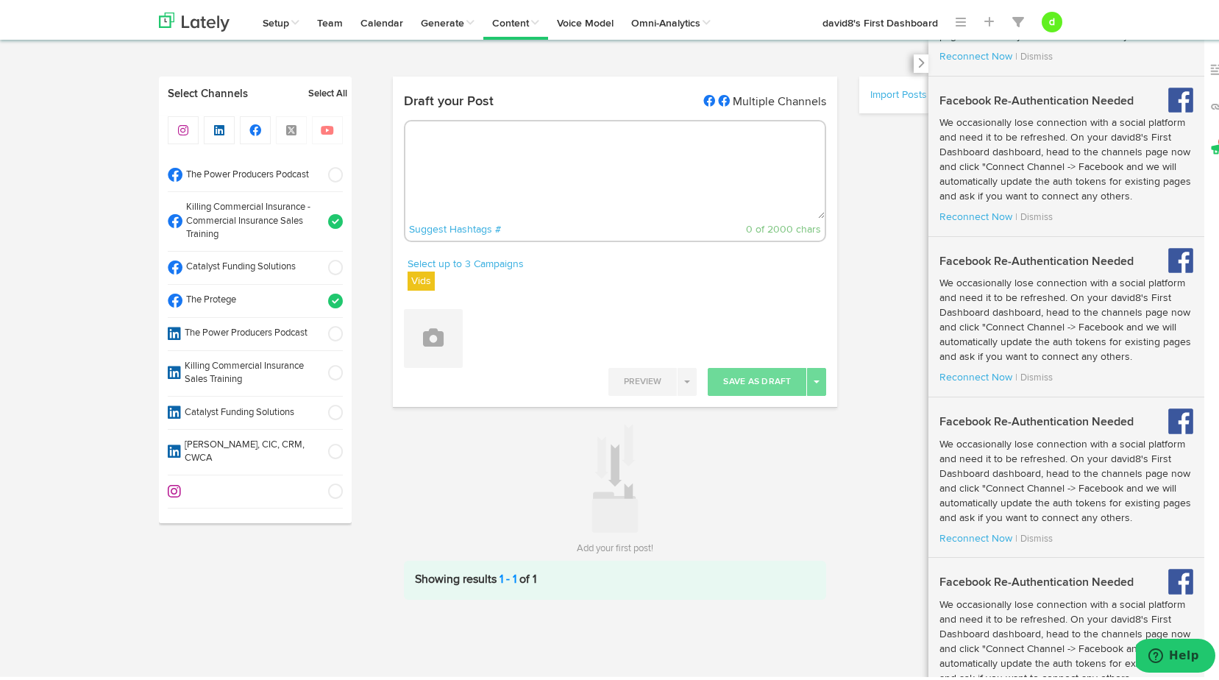
click at [336, 219] on span at bounding box center [331, 218] width 24 height 15
click at [480, 173] on textarea at bounding box center [616, 166] width 420 height 97
paste textarea ""The real revolution in insurance is happening behind the scenes—back-office au…"
type textarea ""The real revolution in insurance is happening behind the scenes—back-office au…"
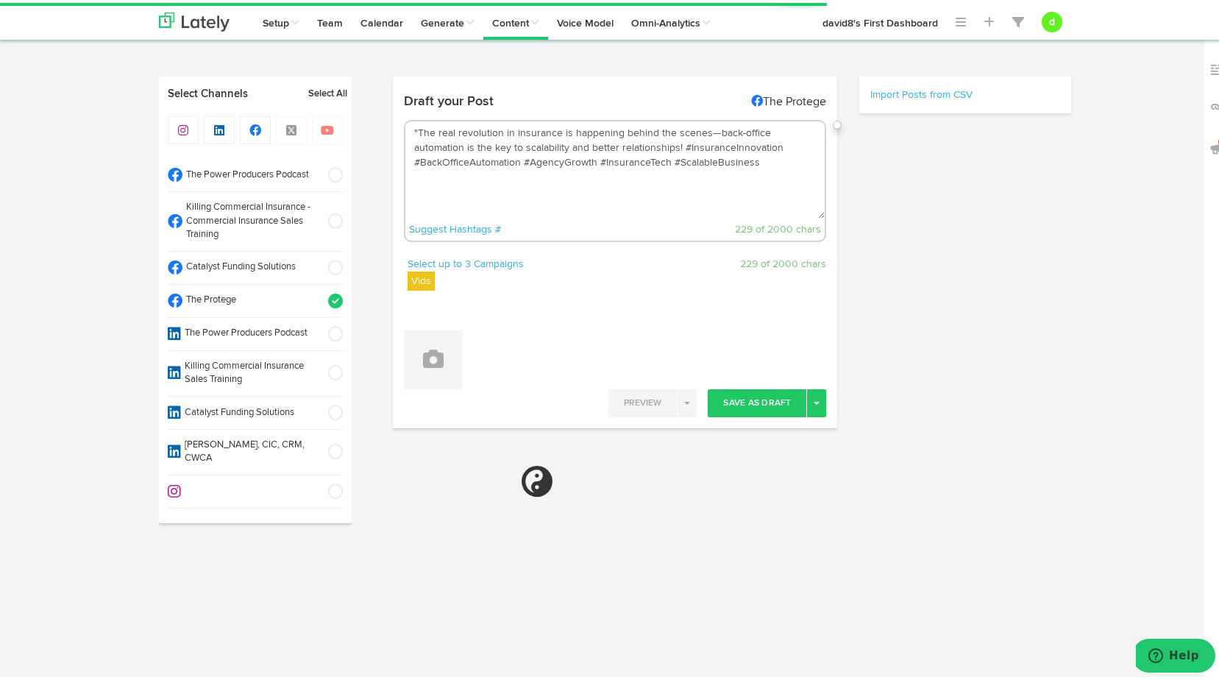
select select "11"
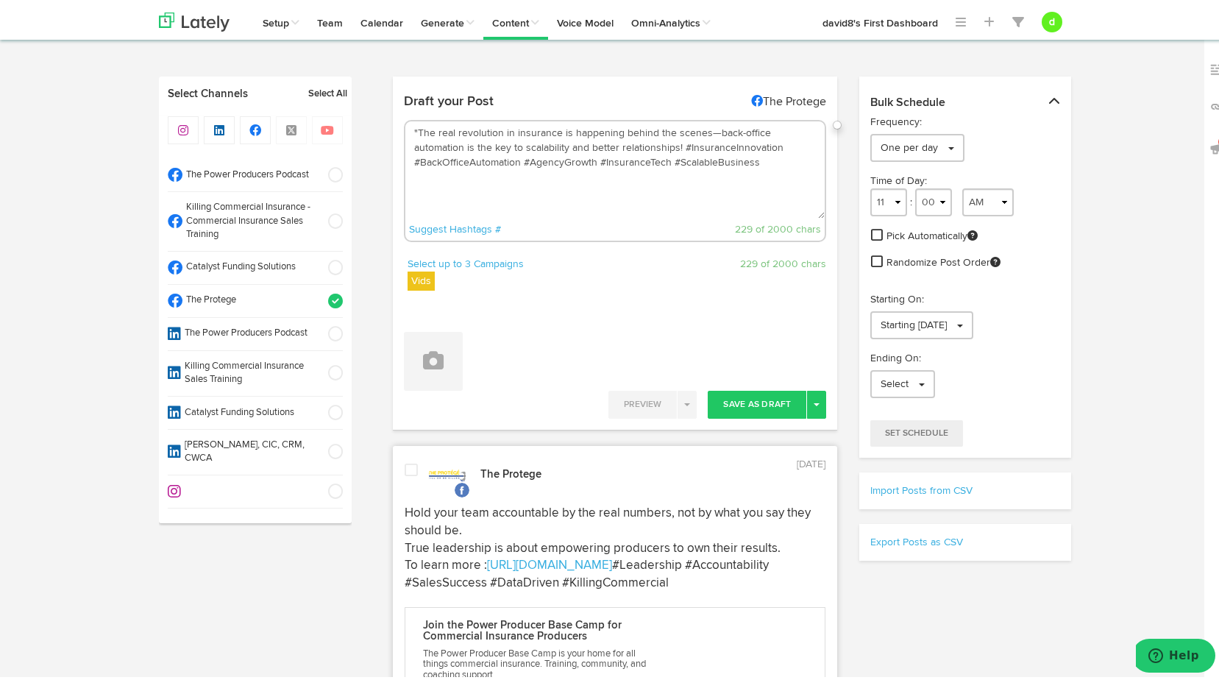
click at [679, 144] on textarea ""The real revolution in insurance is happening behind the scenes—back-office au…" at bounding box center [616, 166] width 420 height 97
click at [670, 155] on textarea ""The real revolution in insurance is happening behind the scenes—back-office au…" at bounding box center [616, 166] width 420 height 97
paste textarea "[URL][DOMAIN_NAME]"
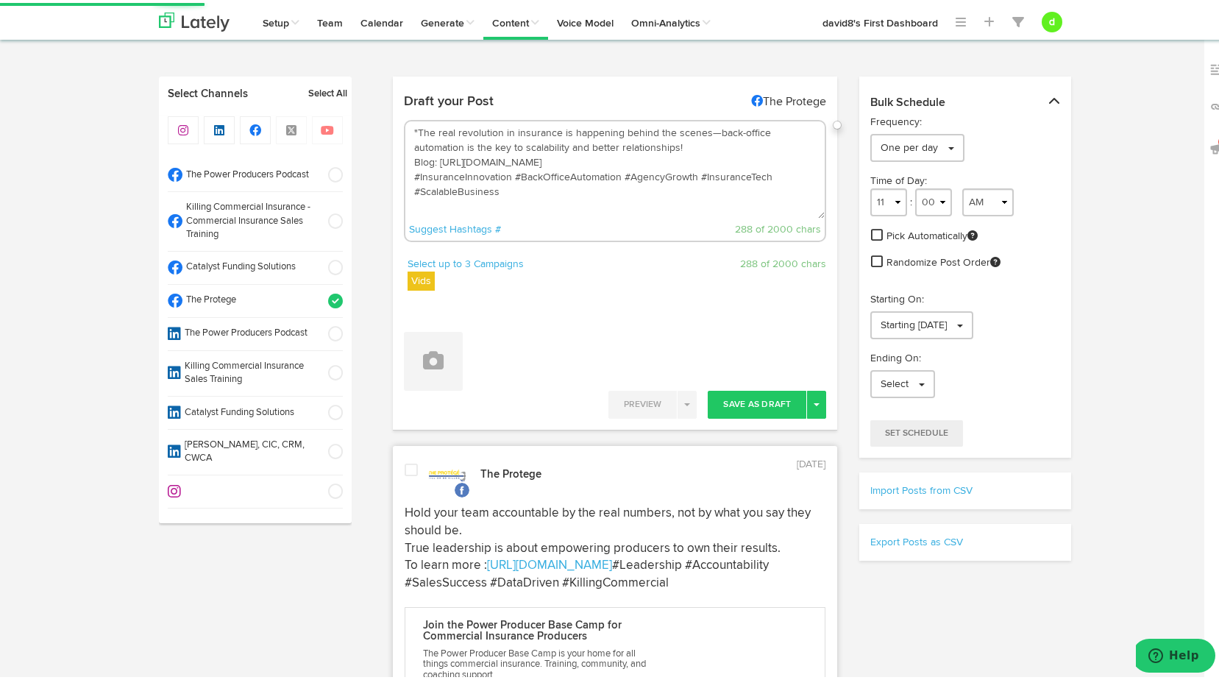
click at [411, 125] on textarea ""The real revolution in insurance is happening behind the scenes—back-office au…" at bounding box center [616, 166] width 420 height 97
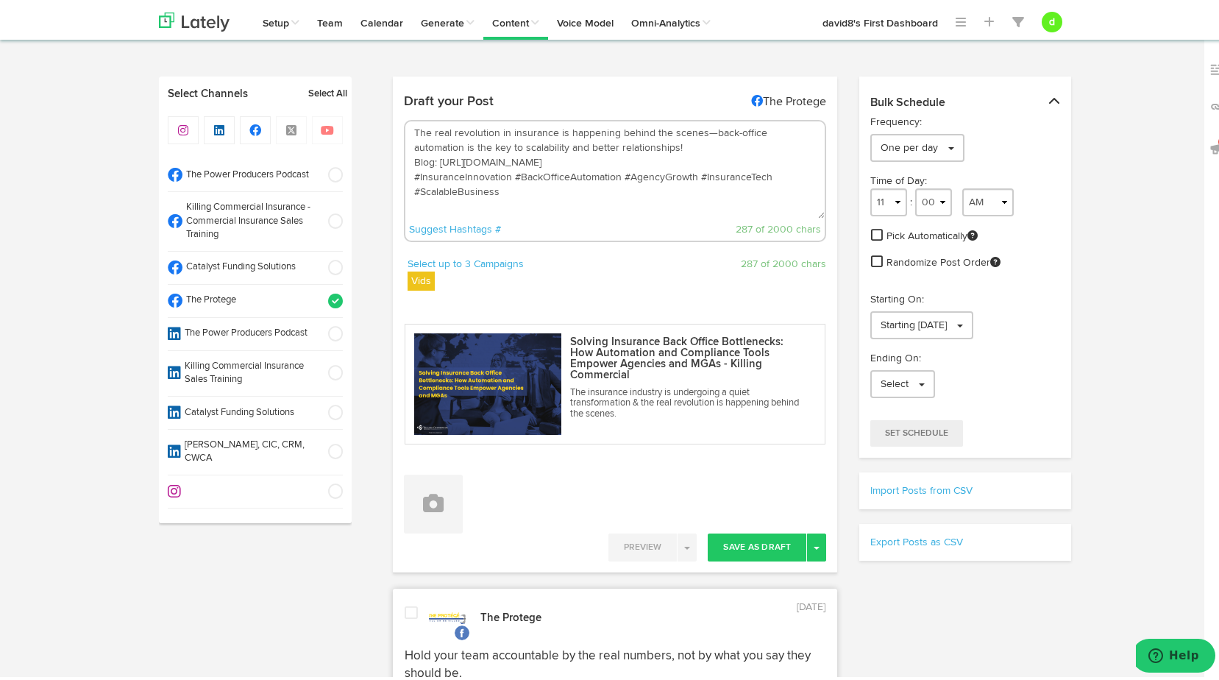
type textarea "The real revolution in insurance is happening behind the scenes—back-office aut…"
click at [750, 539] on button "Save As Draft" at bounding box center [757, 545] width 99 height 28
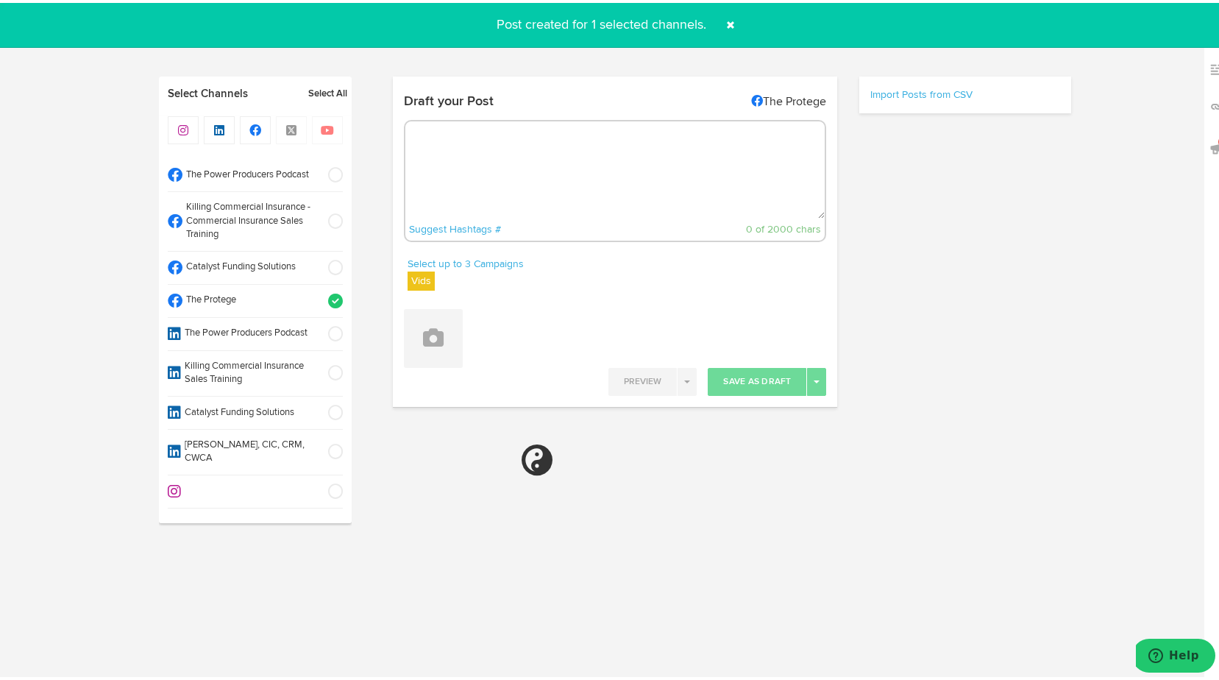
select select "11"
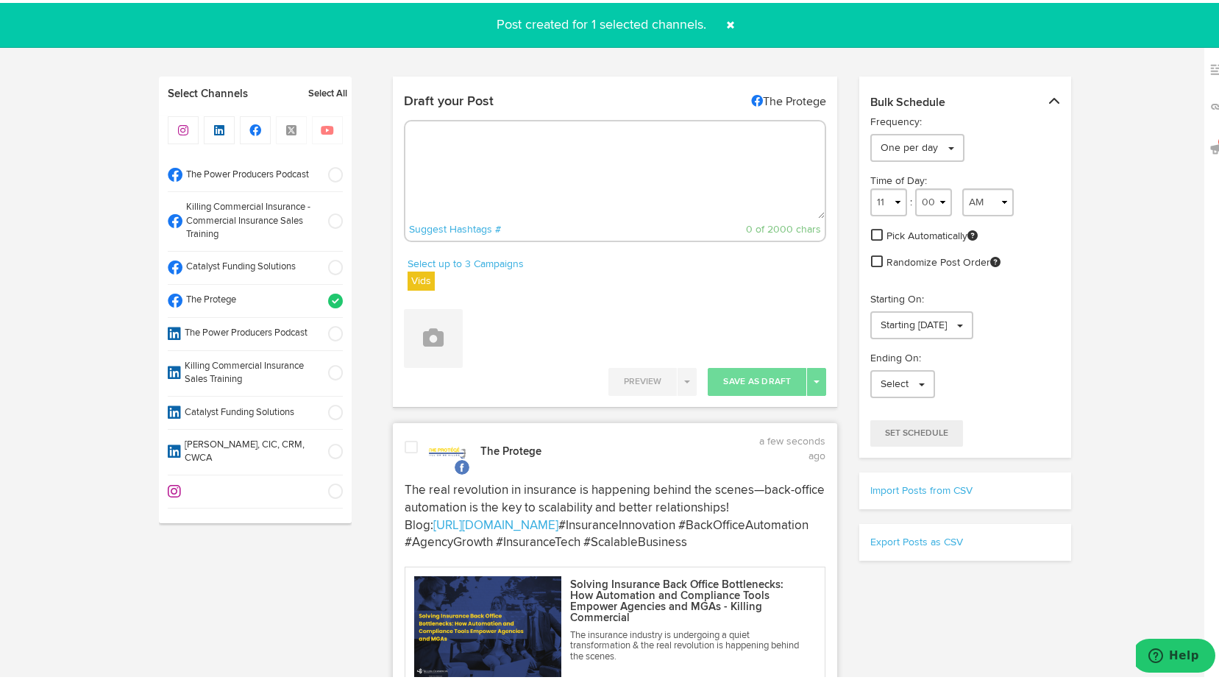
click at [405, 439] on span at bounding box center [411, 444] width 13 height 15
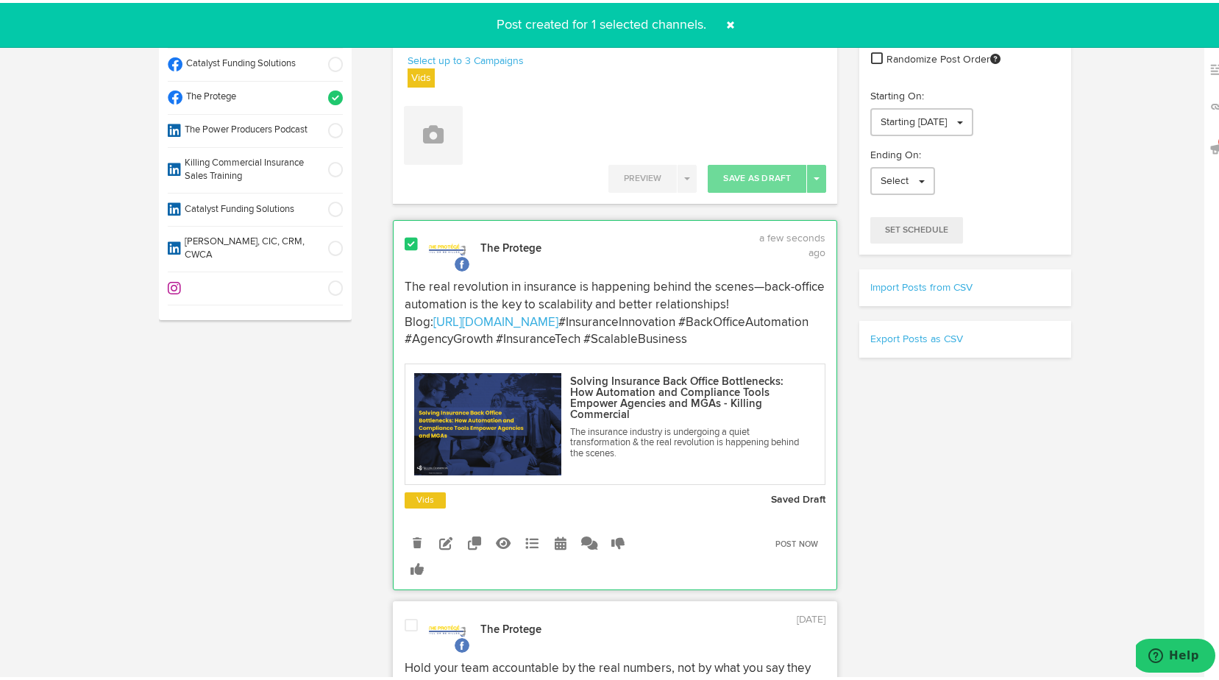
scroll to position [294, 0]
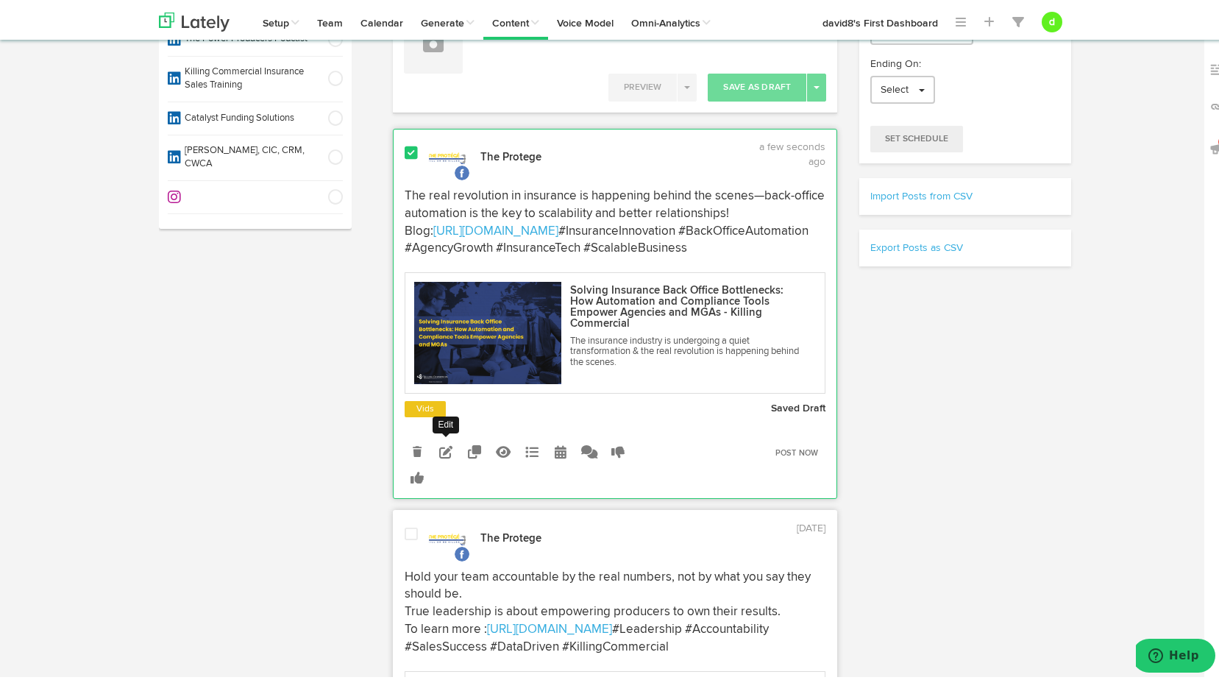
click at [445, 456] on icon at bounding box center [445, 448] width 13 height 13
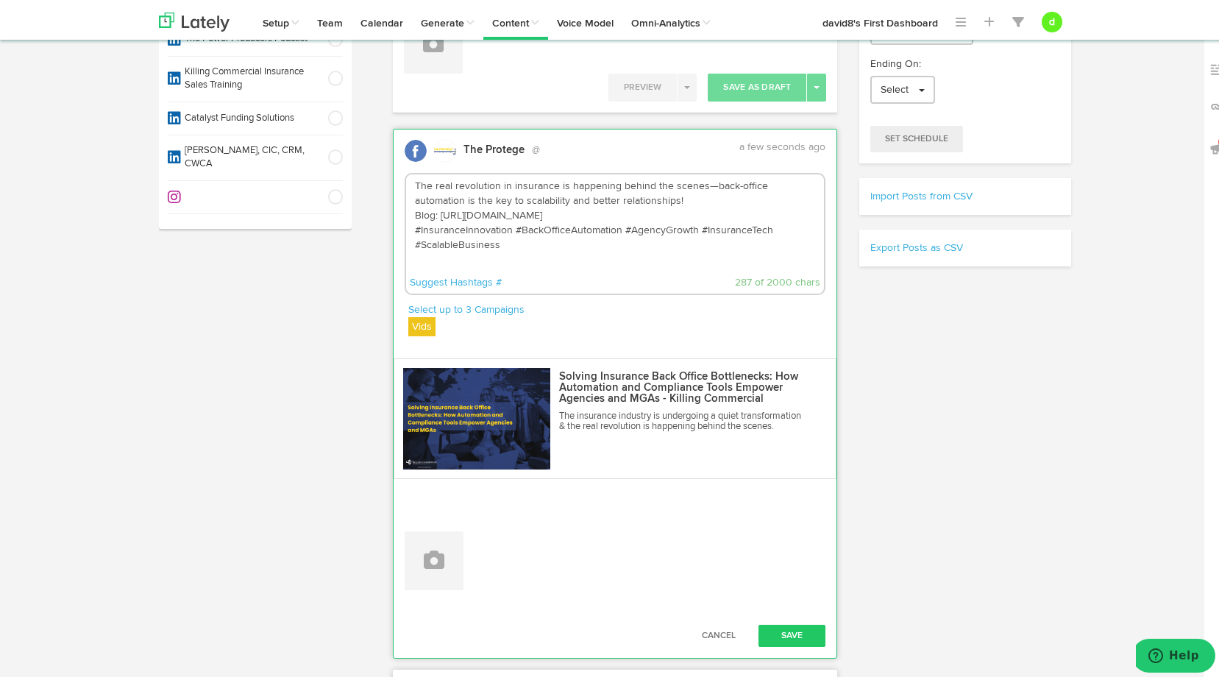
click at [425, 333] on div "Select up to 3 Campaigns Vids Blogs Foundational IMPORTED Vids" at bounding box center [617, 319] width 418 height 38
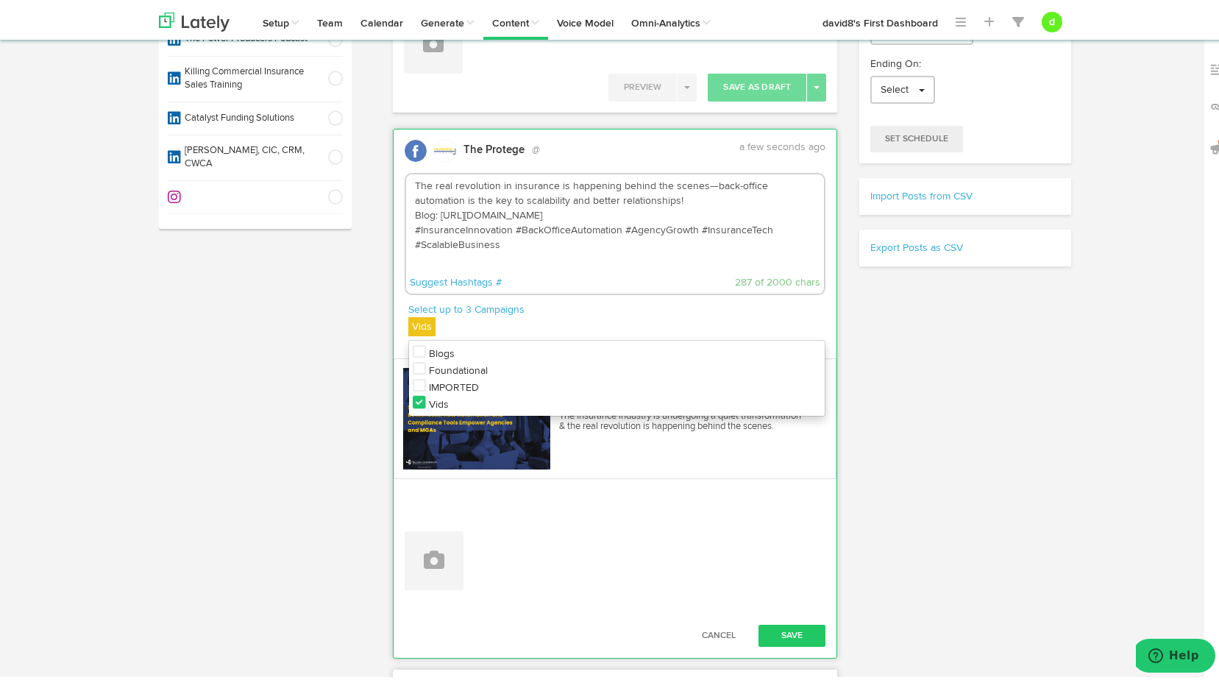
click at [415, 353] on icon at bounding box center [419, 348] width 13 height 15
click at [414, 400] on icon at bounding box center [419, 399] width 13 height 15
click at [533, 323] on div "Select up to 3 Campaigns Blogs Blogs Foundational IMPORTED Vids" at bounding box center [617, 319] width 418 height 38
click at [798, 626] on button "Save" at bounding box center [793, 633] width 68 height 22
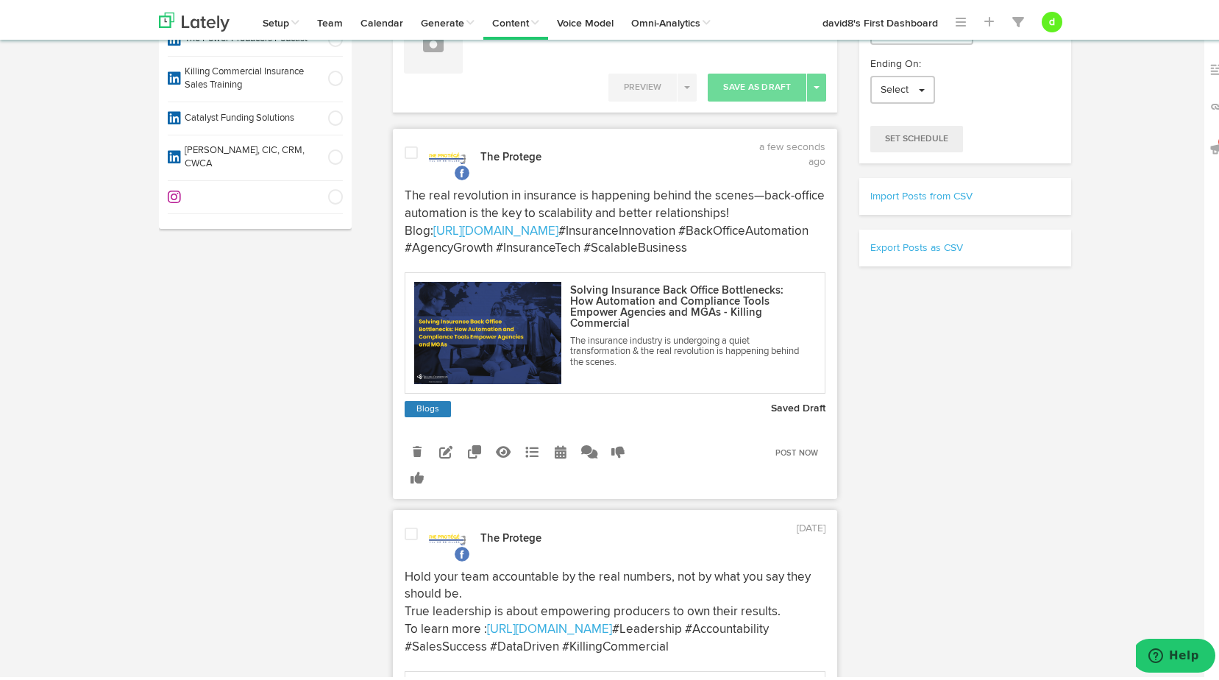
click at [405, 151] on span at bounding box center [411, 150] width 13 height 15
click at [789, 461] on link "Post Now" at bounding box center [797, 450] width 58 height 21
